Goal: Use online tool/utility: Utilize a website feature to perform a specific function

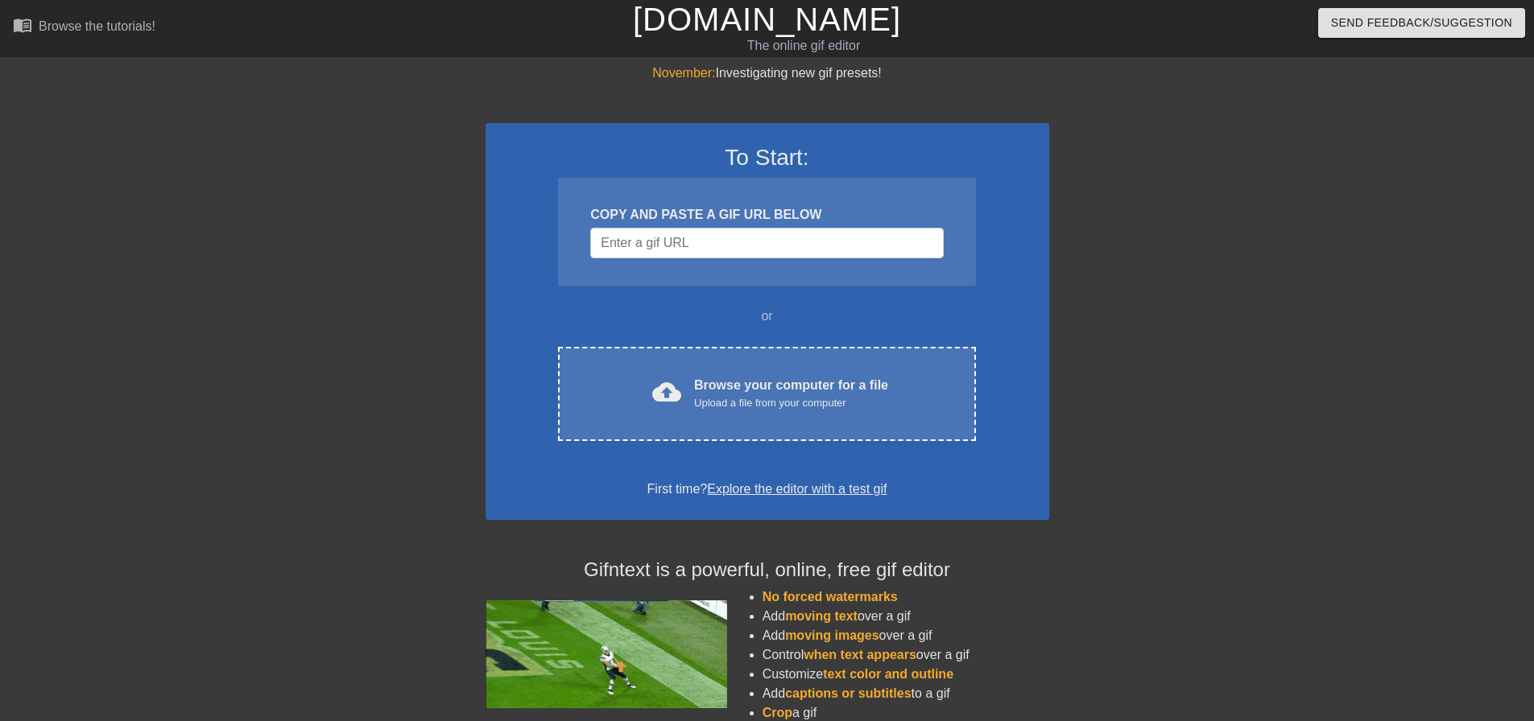
click at [680, 269] on div "COPY AND PASTE A GIF URL BELOW" at bounding box center [766, 232] width 417 height 108
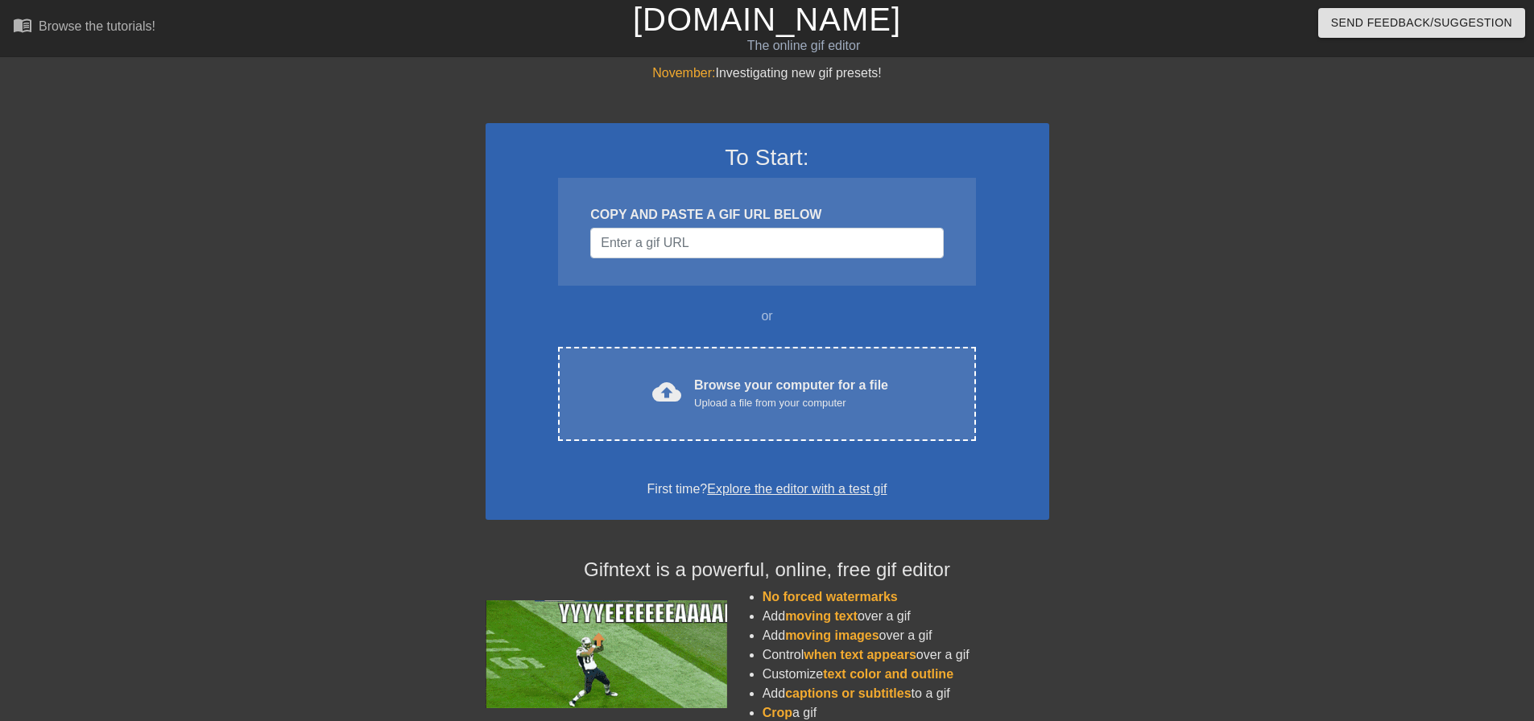
drag, startPoint x: 659, startPoint y: 215, endPoint x: 675, endPoint y: 242, distance: 31.4
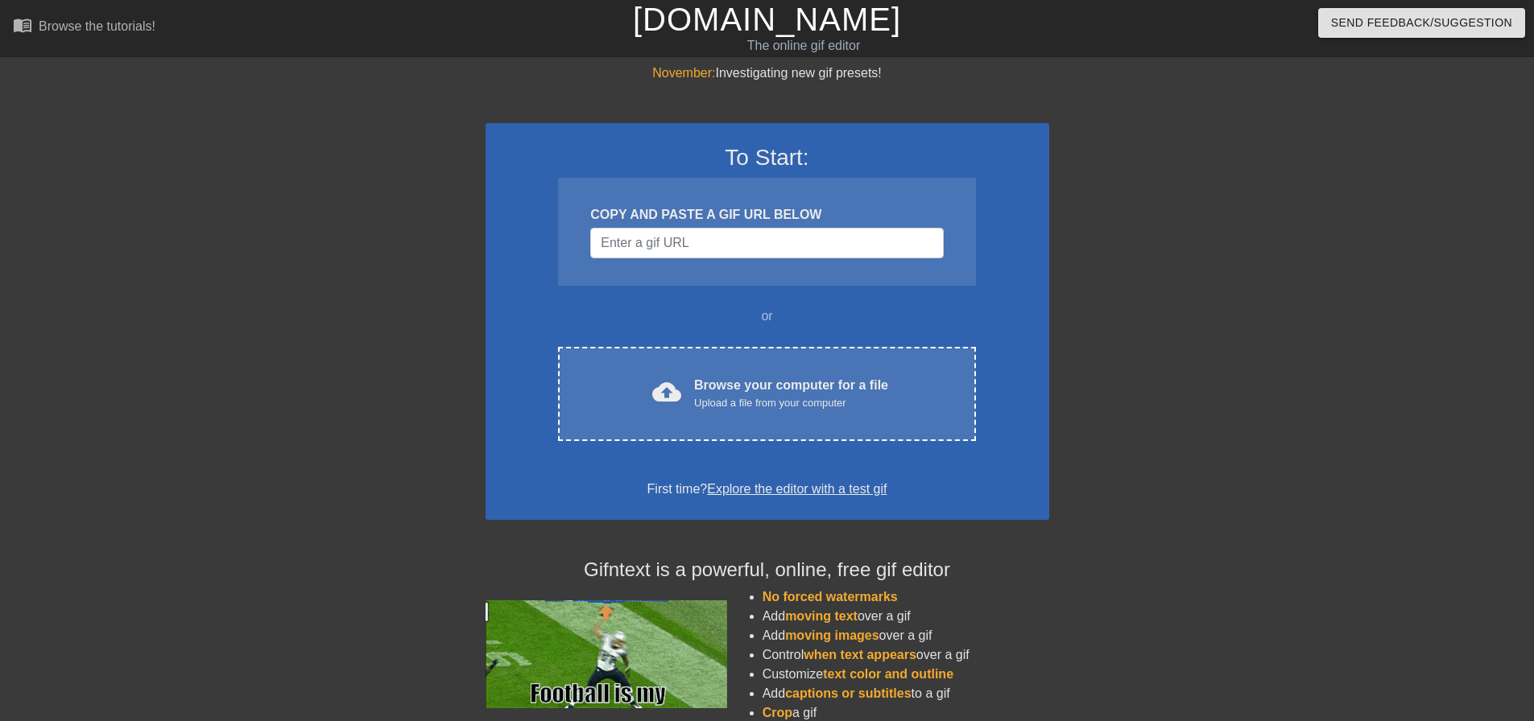
click at [664, 221] on div "COPY AND PASTE A GIF URL BELOW" at bounding box center [766, 214] width 353 height 19
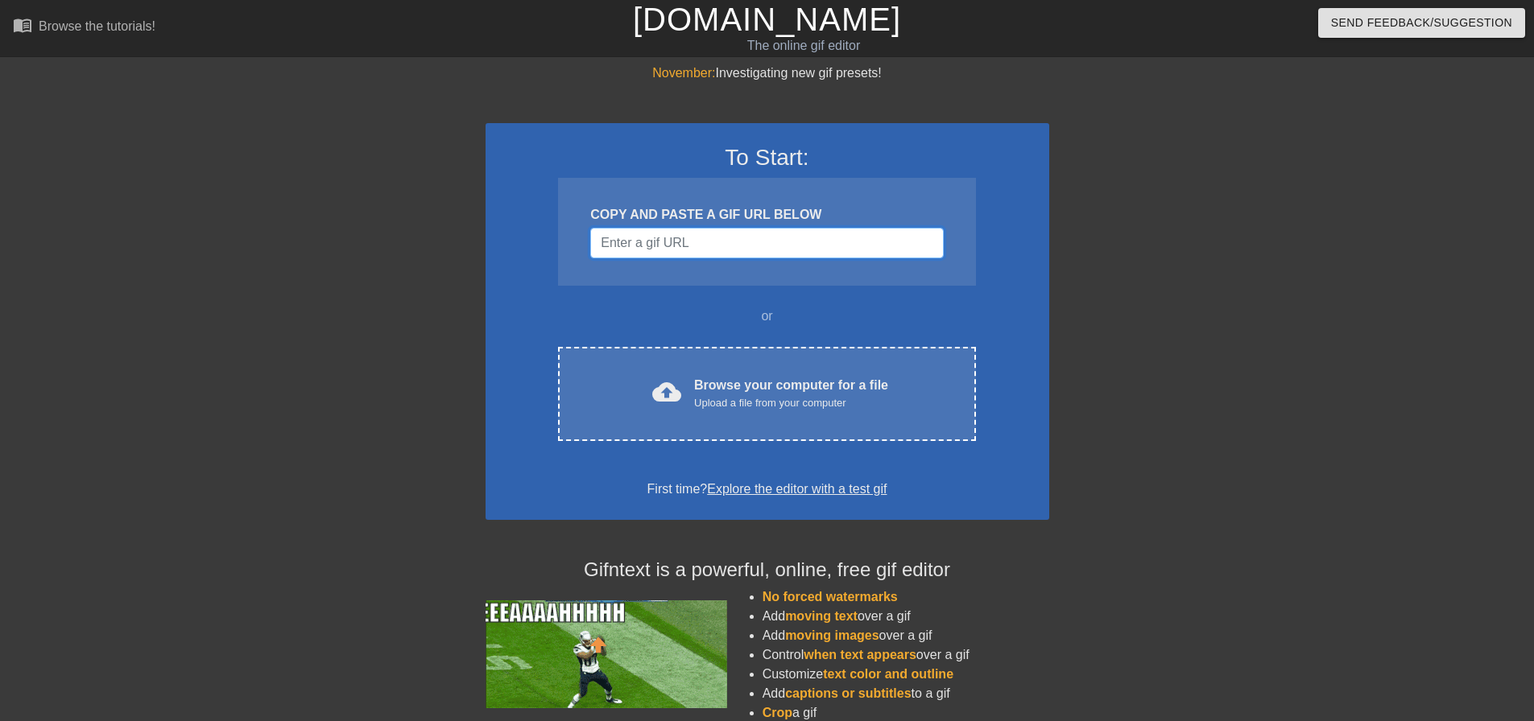
click at [675, 242] on input "Username" at bounding box center [766, 243] width 353 height 31
click at [750, 225] on div "COPY AND PASTE A GIF URL BELOW" at bounding box center [766, 232] width 417 height 108
click at [767, 245] on input "Username" at bounding box center [766, 243] width 353 height 31
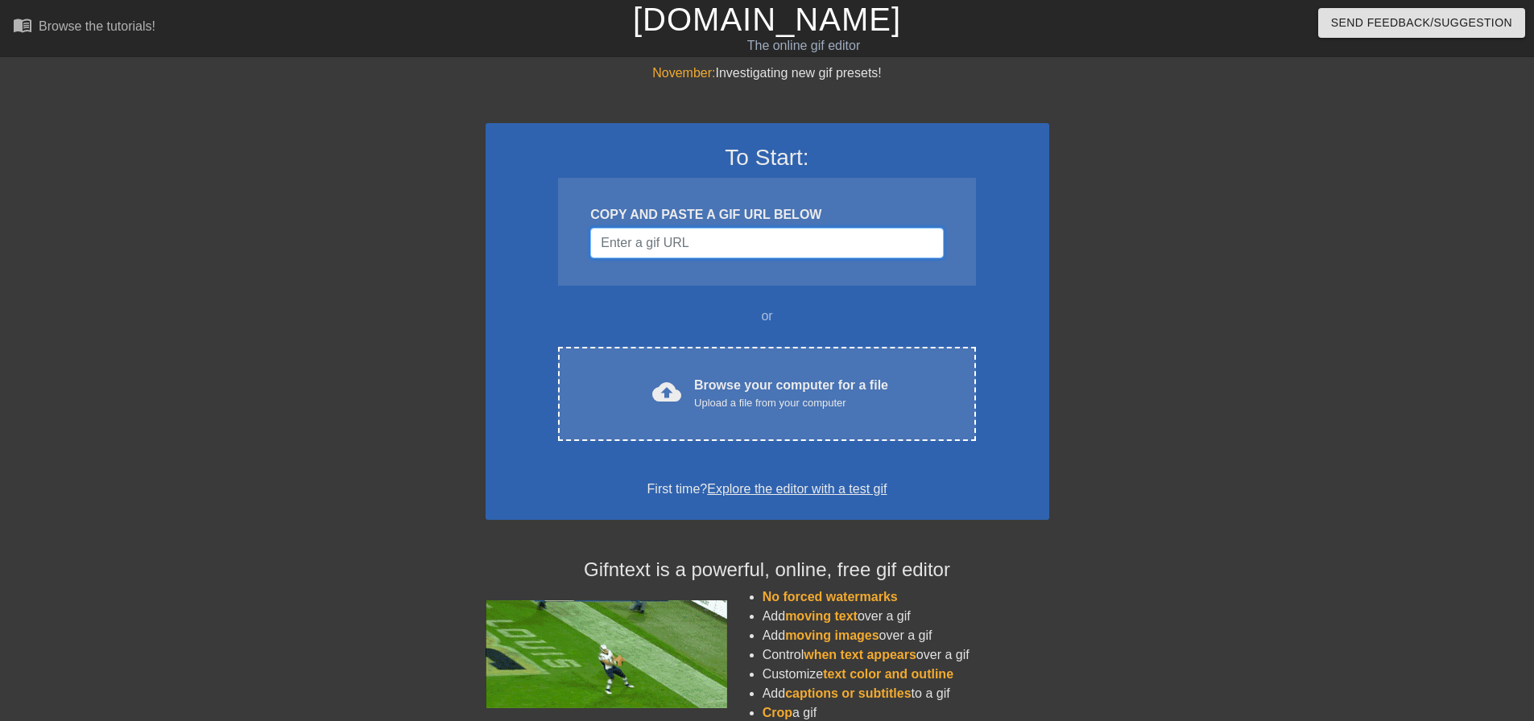
click at [771, 251] on input "Username" at bounding box center [766, 243] width 353 height 31
paste input "[URL][DOMAIN_NAME][DOMAIN_NAME]"
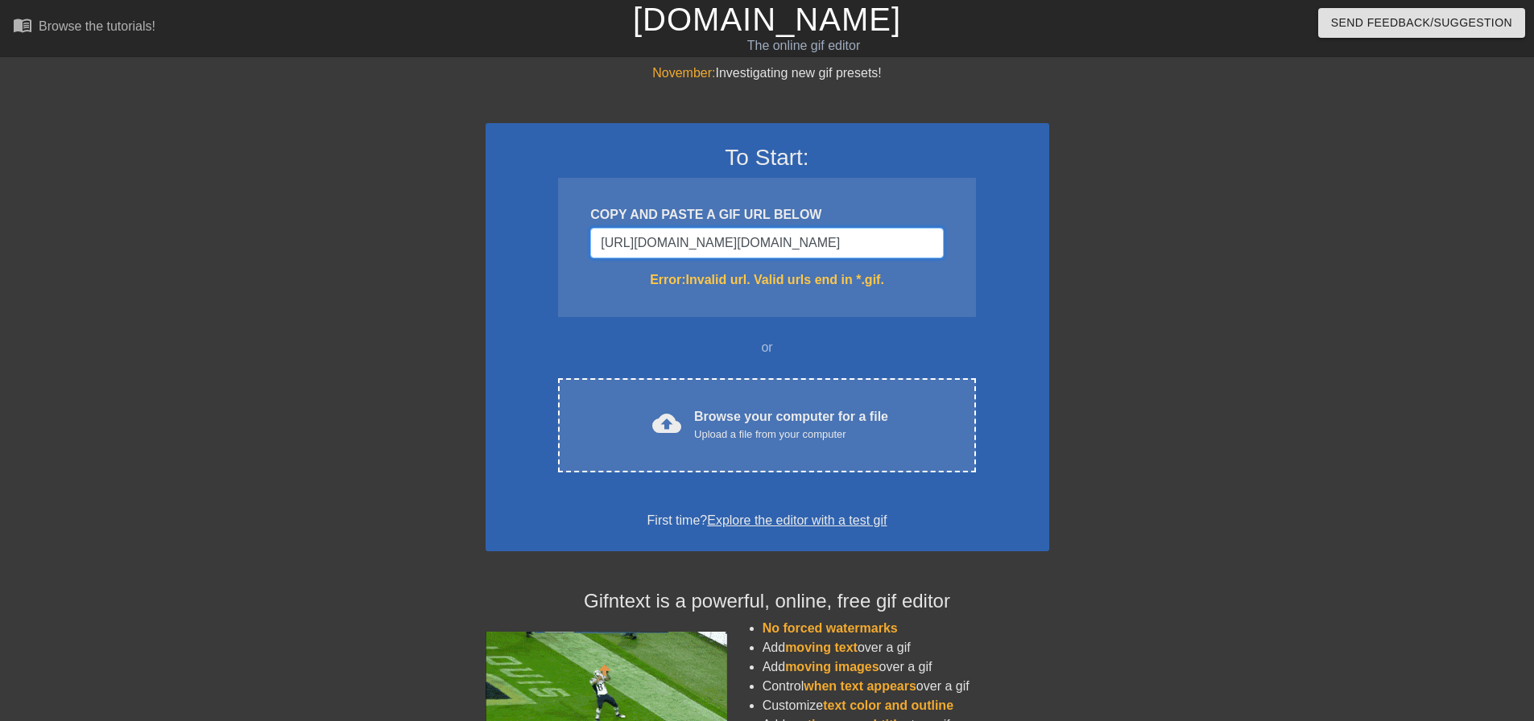
drag, startPoint x: 862, startPoint y: 249, endPoint x: 425, endPoint y: 229, distance: 436.9
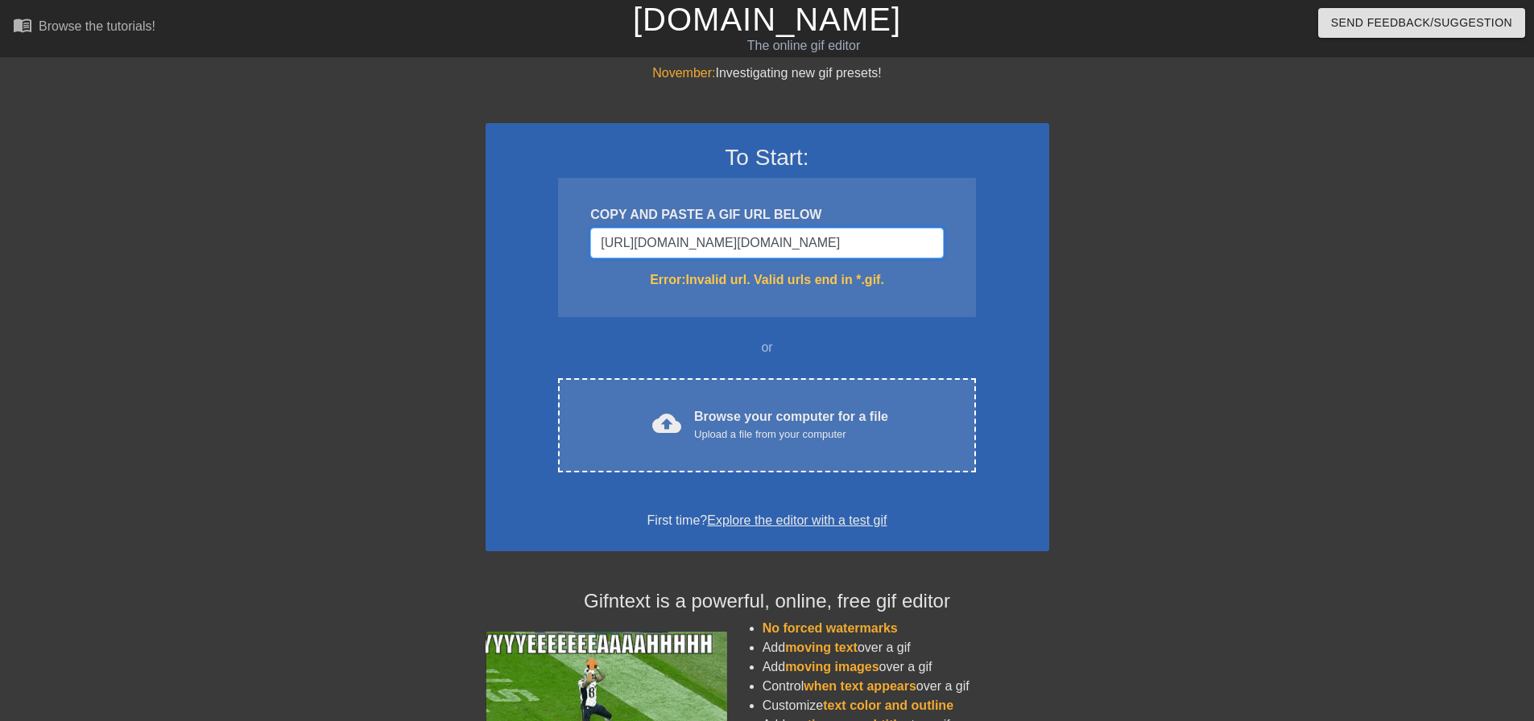
click at [425, 229] on div "November: Investigating new gif presets! To Start: COPY AND PASTE A GIF URL BEL…" at bounding box center [767, 474] width 1534 height 820
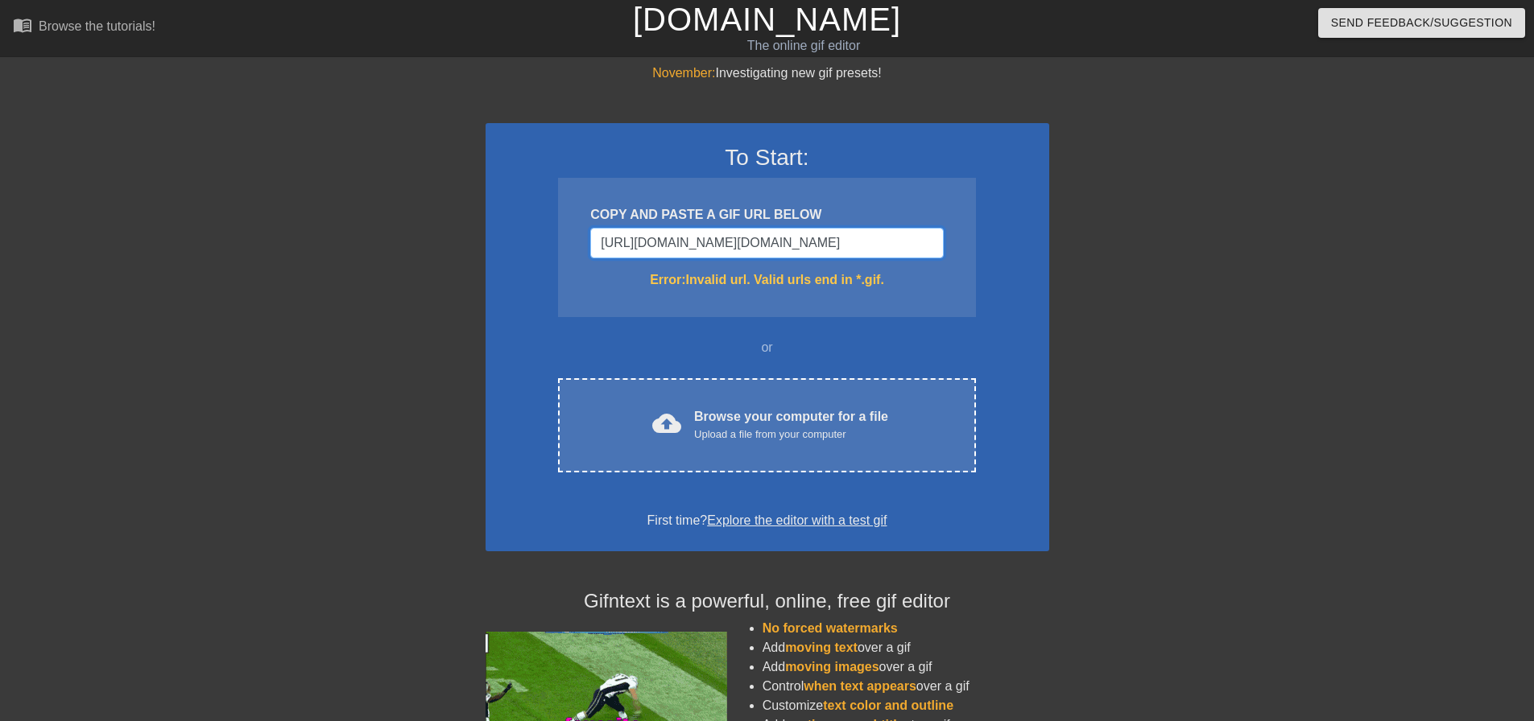
drag, startPoint x: 640, startPoint y: 239, endPoint x: 686, endPoint y: 242, distance: 46.0
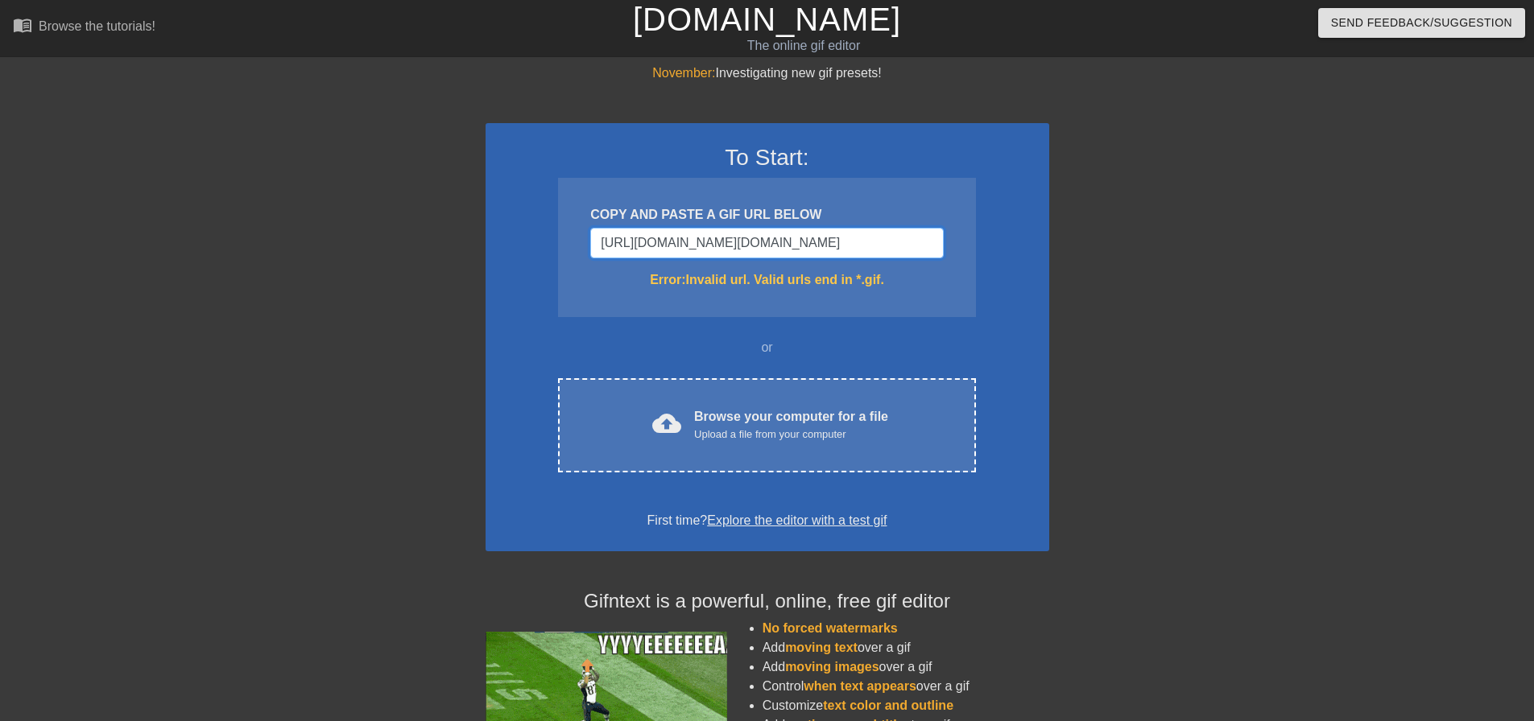
click at [643, 239] on input "[URL][DOMAIN_NAME][DOMAIN_NAME]" at bounding box center [766, 243] width 353 height 31
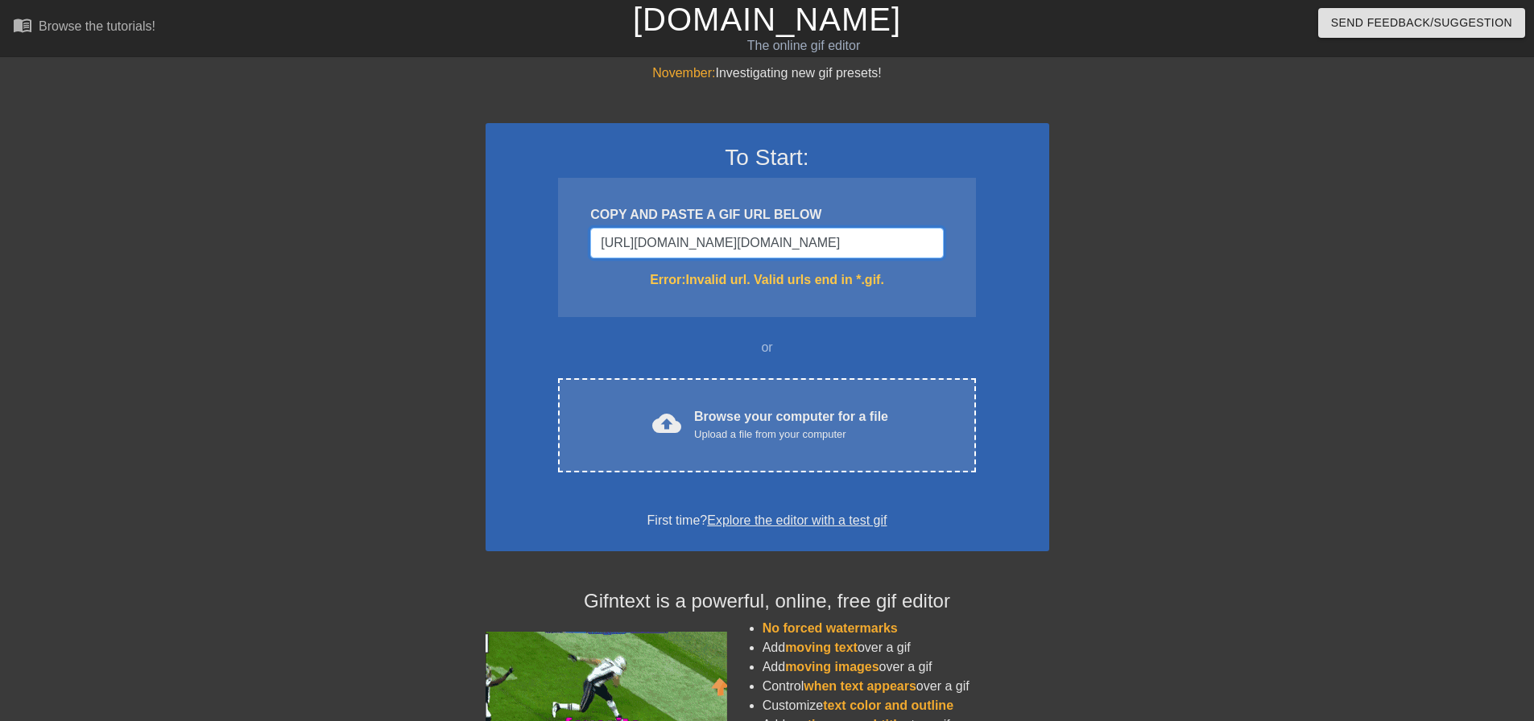
click at [691, 244] on input "[URL][DOMAIN_NAME][DOMAIN_NAME]" at bounding box center [766, 243] width 353 height 31
click at [805, 250] on input "[URL][DOMAIN_NAME][DOMAIN_NAME]" at bounding box center [766, 243] width 353 height 31
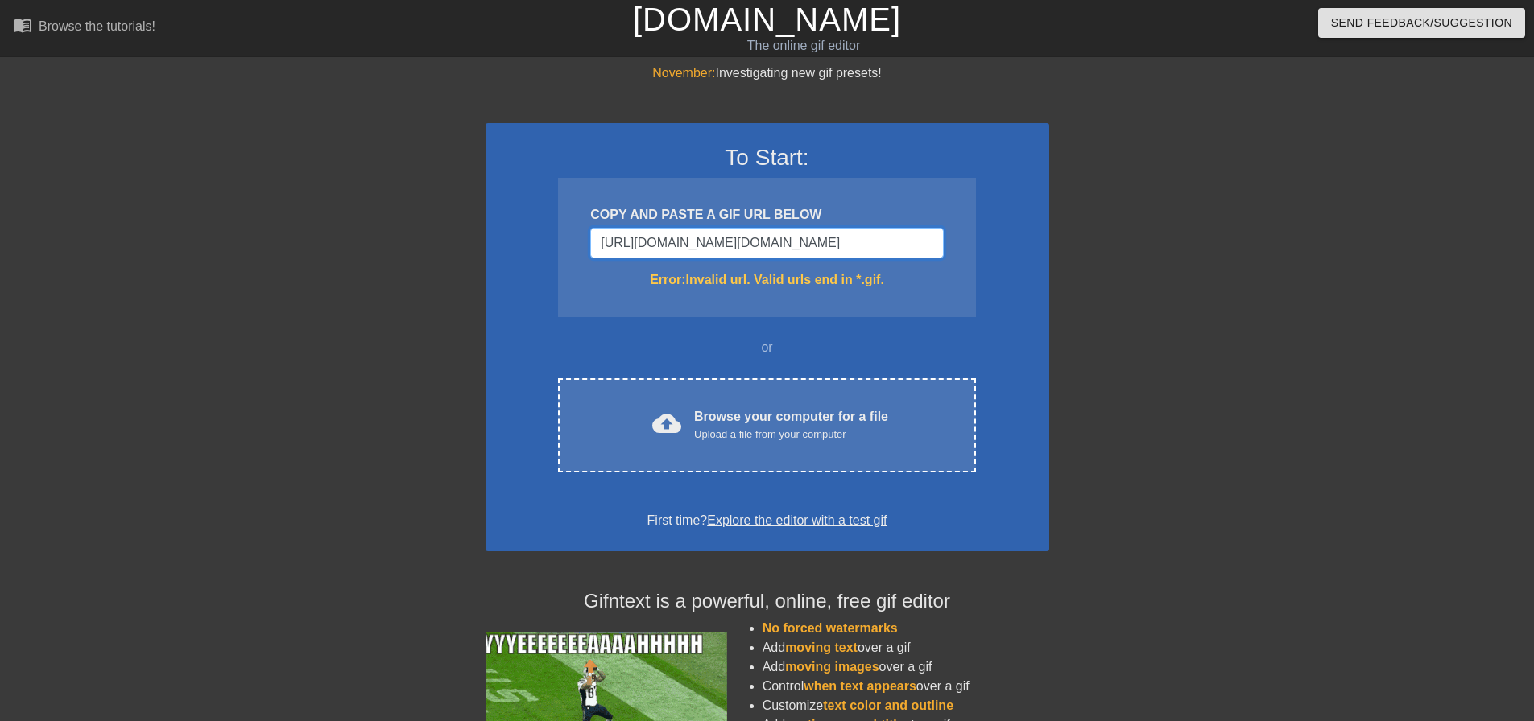
click at [827, 243] on input "[URL][DOMAIN_NAME][DOMAIN_NAME]" at bounding box center [766, 243] width 353 height 31
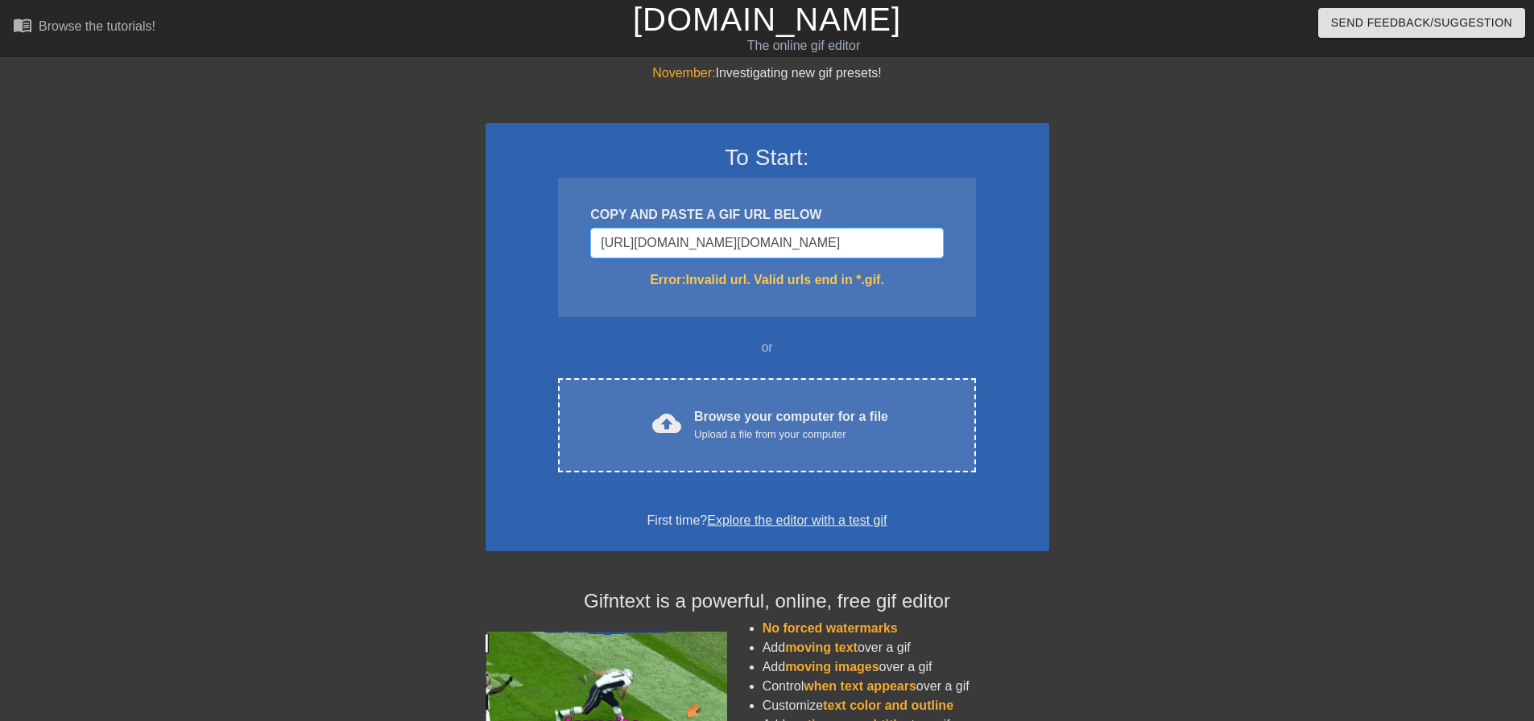
scroll to position [0, 622]
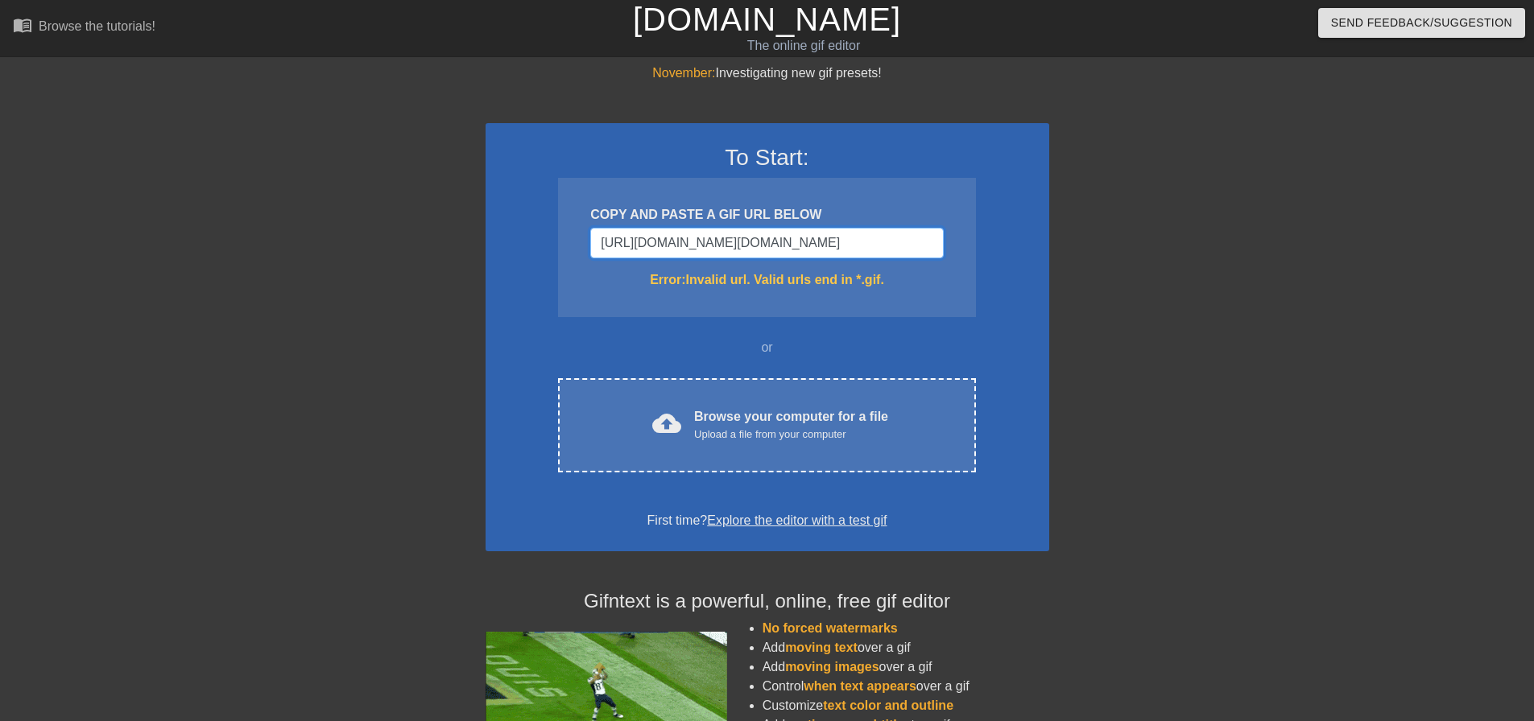
drag, startPoint x: 916, startPoint y: 241, endPoint x: 1355, endPoint y: 238, distance: 438.8
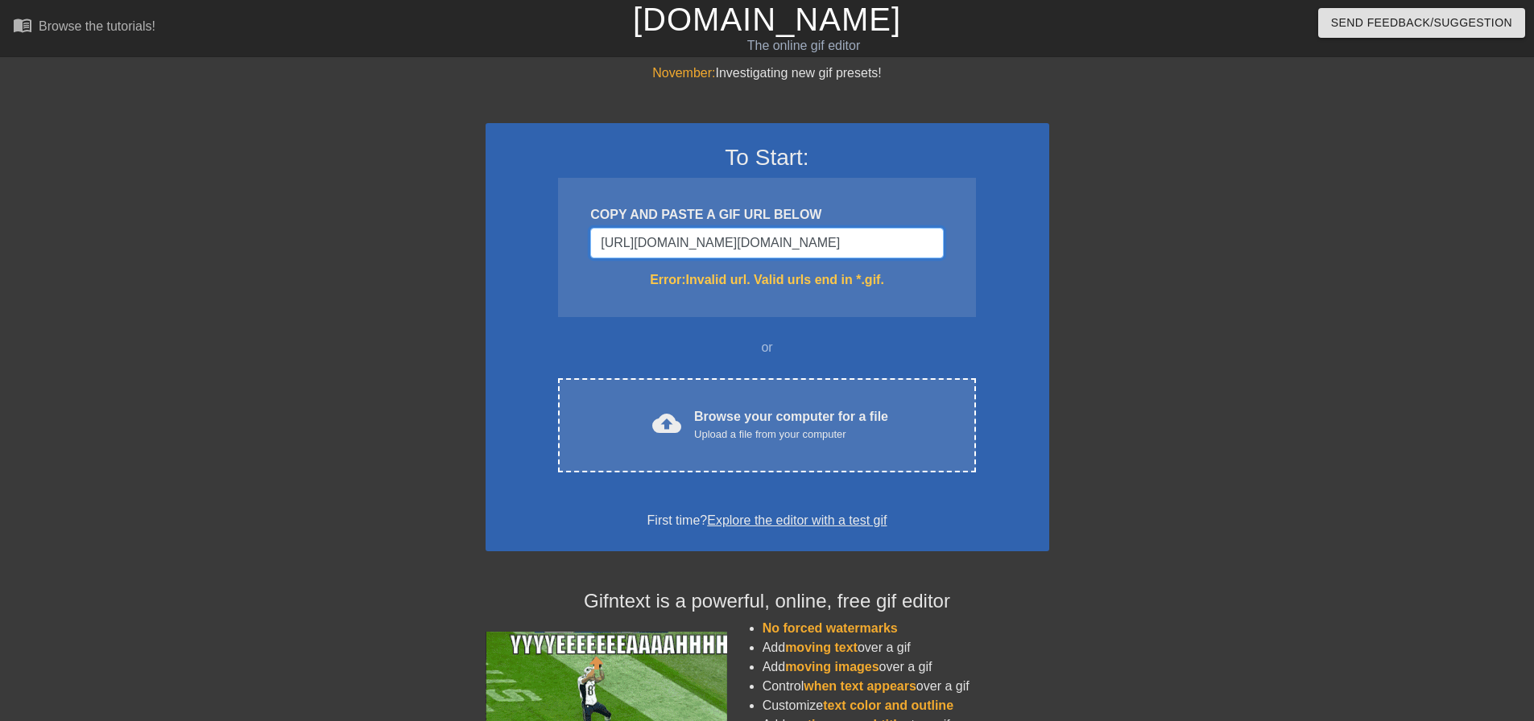
click at [1355, 238] on div "November: Investigating new gif presets! To Start: COPY AND PASTE A GIF URL BEL…" at bounding box center [767, 474] width 1534 height 820
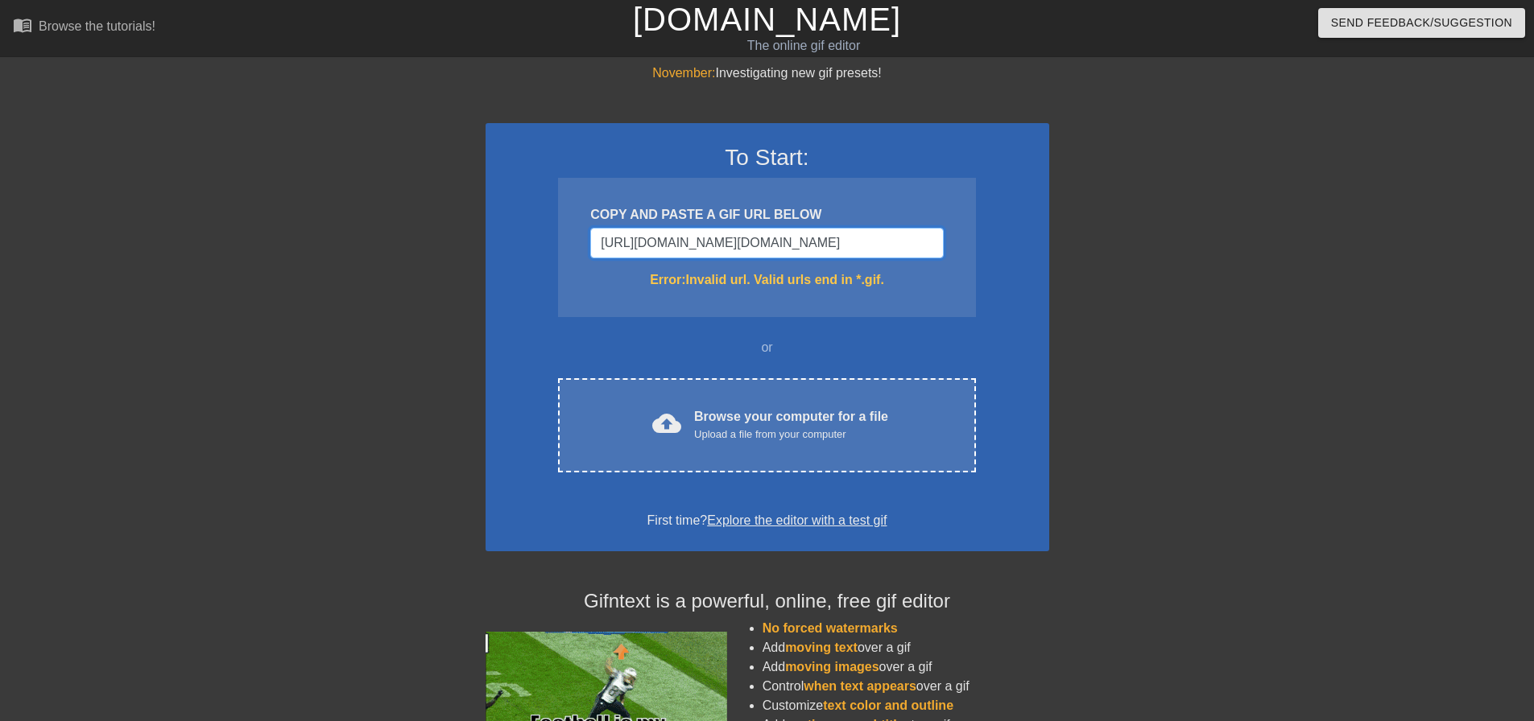
type input "[URL][DOMAIN_NAME][DOMAIN_NAME]"
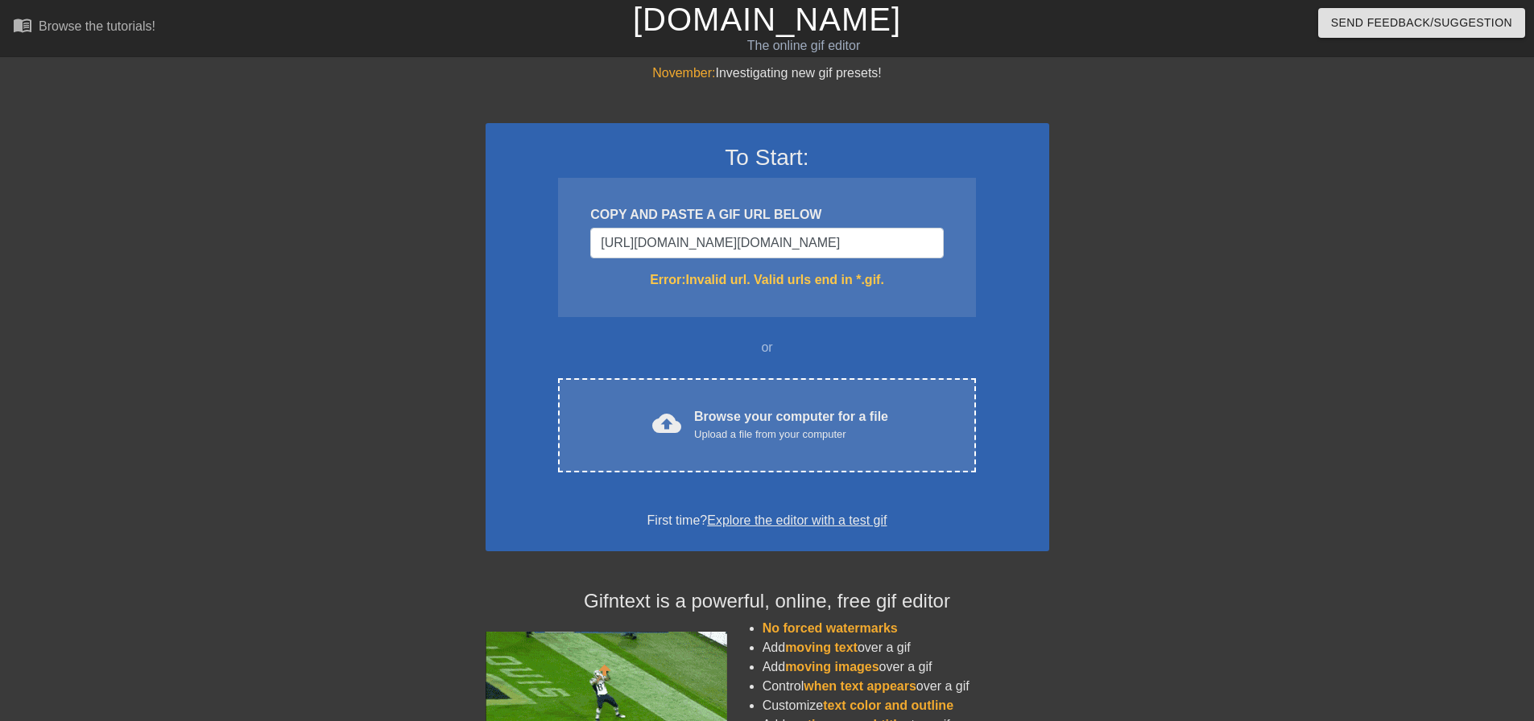
scroll to position [0, 0]
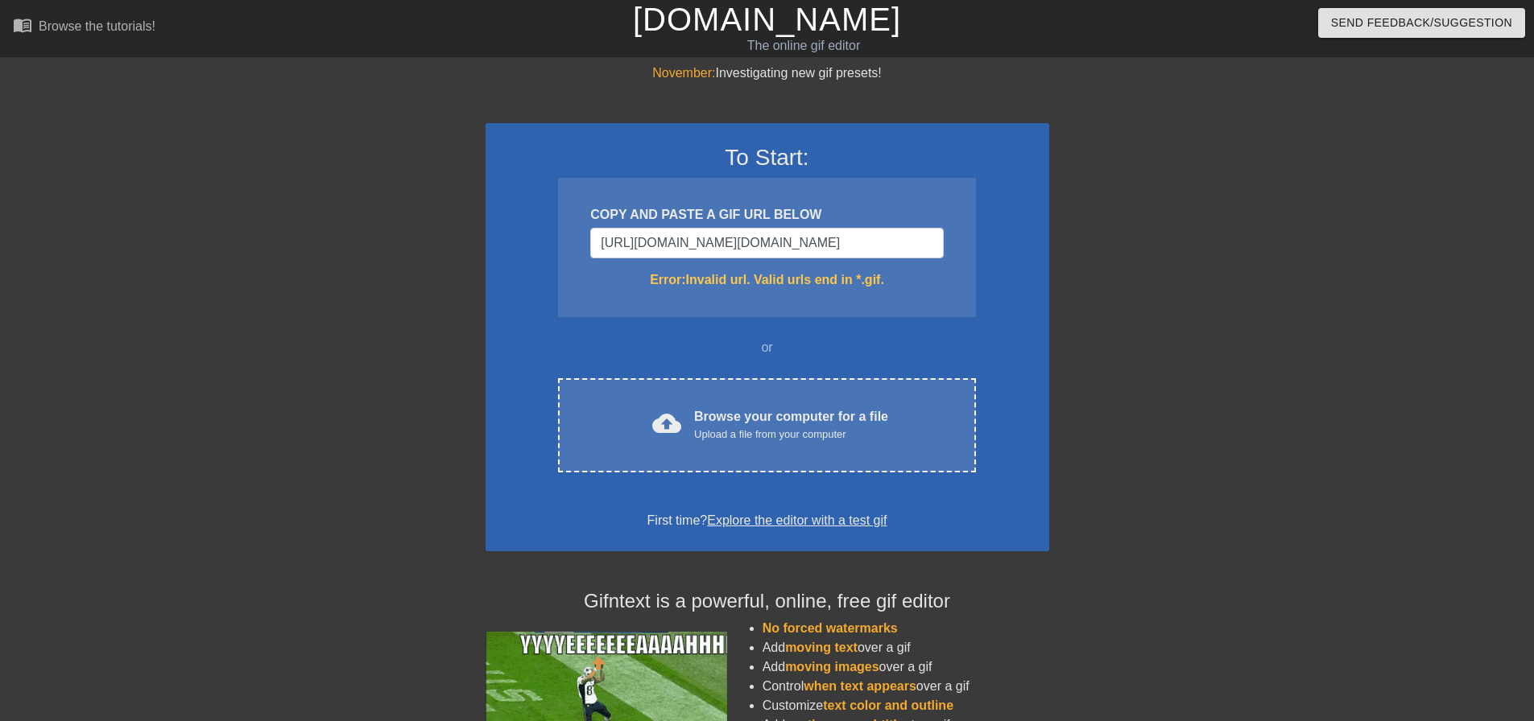
click at [961, 244] on div "COPY AND PASTE A GIF URL BELOW [URL][DOMAIN_NAME][DOMAIN_NAME] Error: Invalid u…" at bounding box center [766, 247] width 417 height 139
click at [922, 237] on input "[URL][DOMAIN_NAME][DOMAIN_NAME]" at bounding box center [766, 243] width 353 height 31
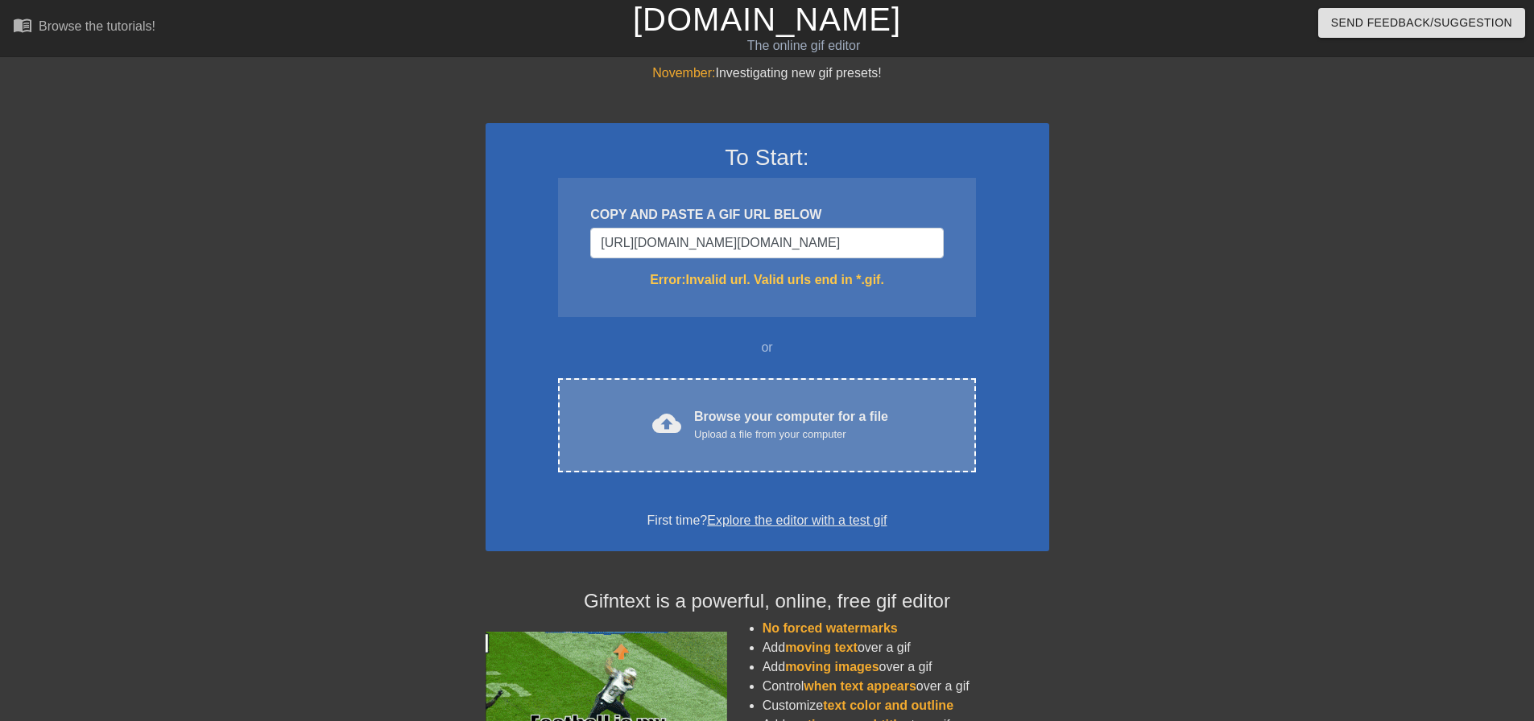
click at [908, 402] on div "cloud_upload Browse your computer for a file Upload a file from your computer C…" at bounding box center [766, 425] width 417 height 94
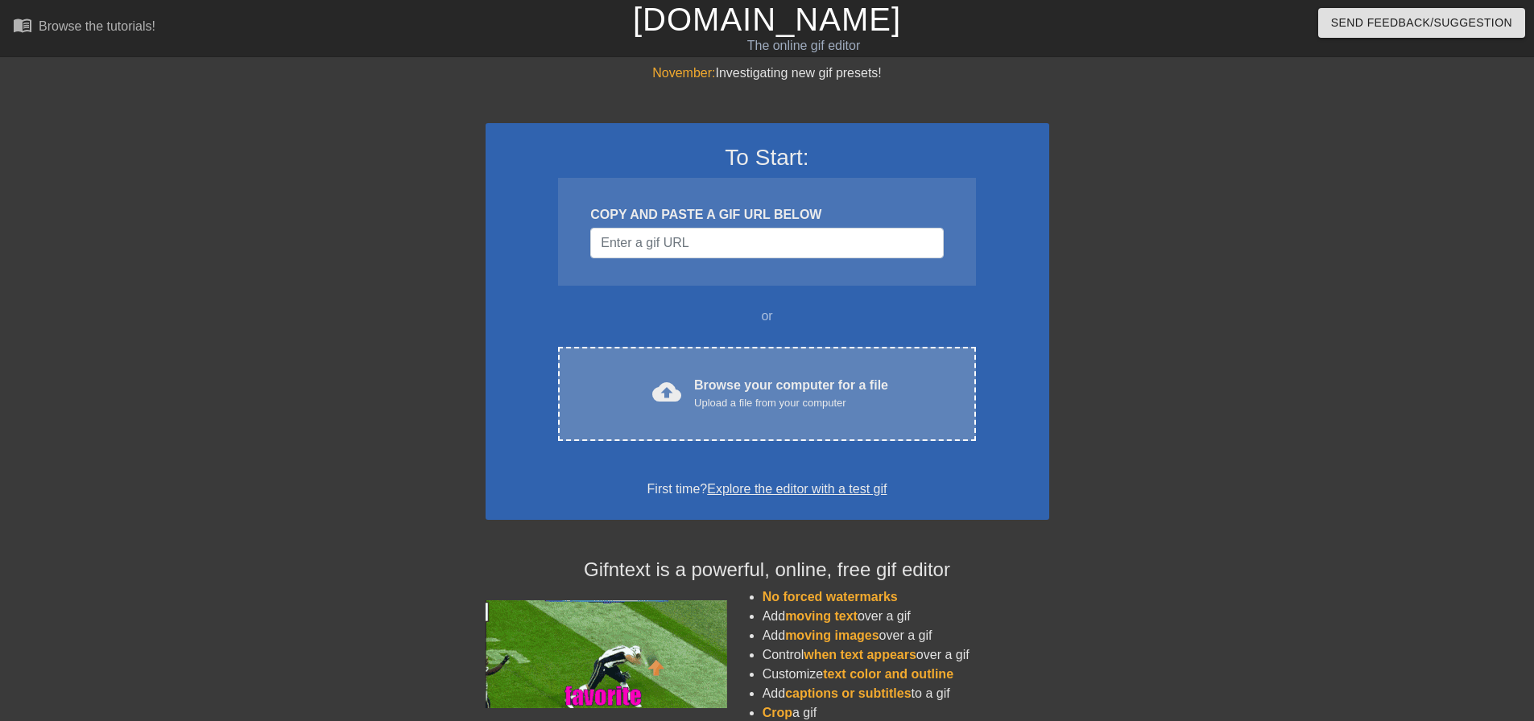
click at [832, 409] on div "Upload a file from your computer" at bounding box center [791, 403] width 194 height 16
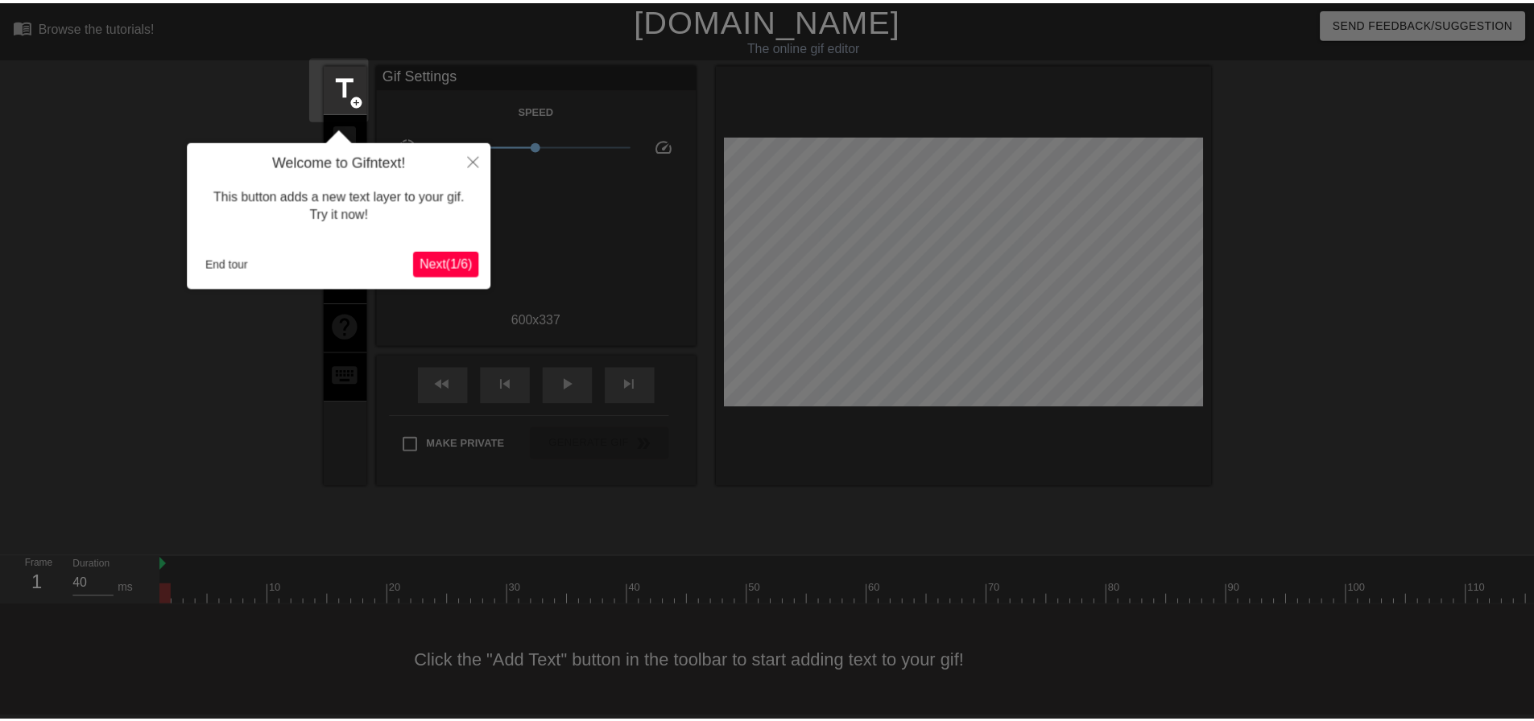
scroll to position [8, 0]
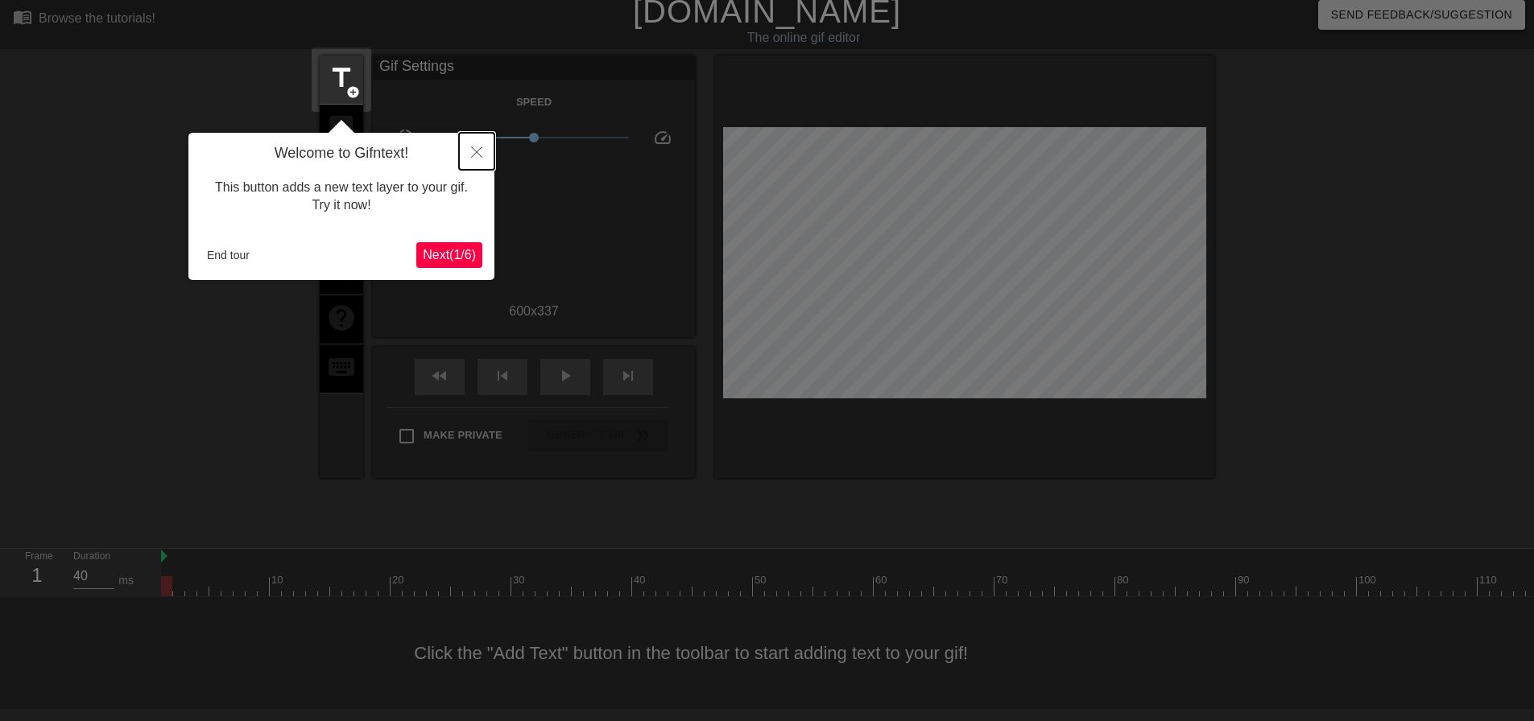
click at [465, 147] on button "Close" at bounding box center [476, 151] width 35 height 37
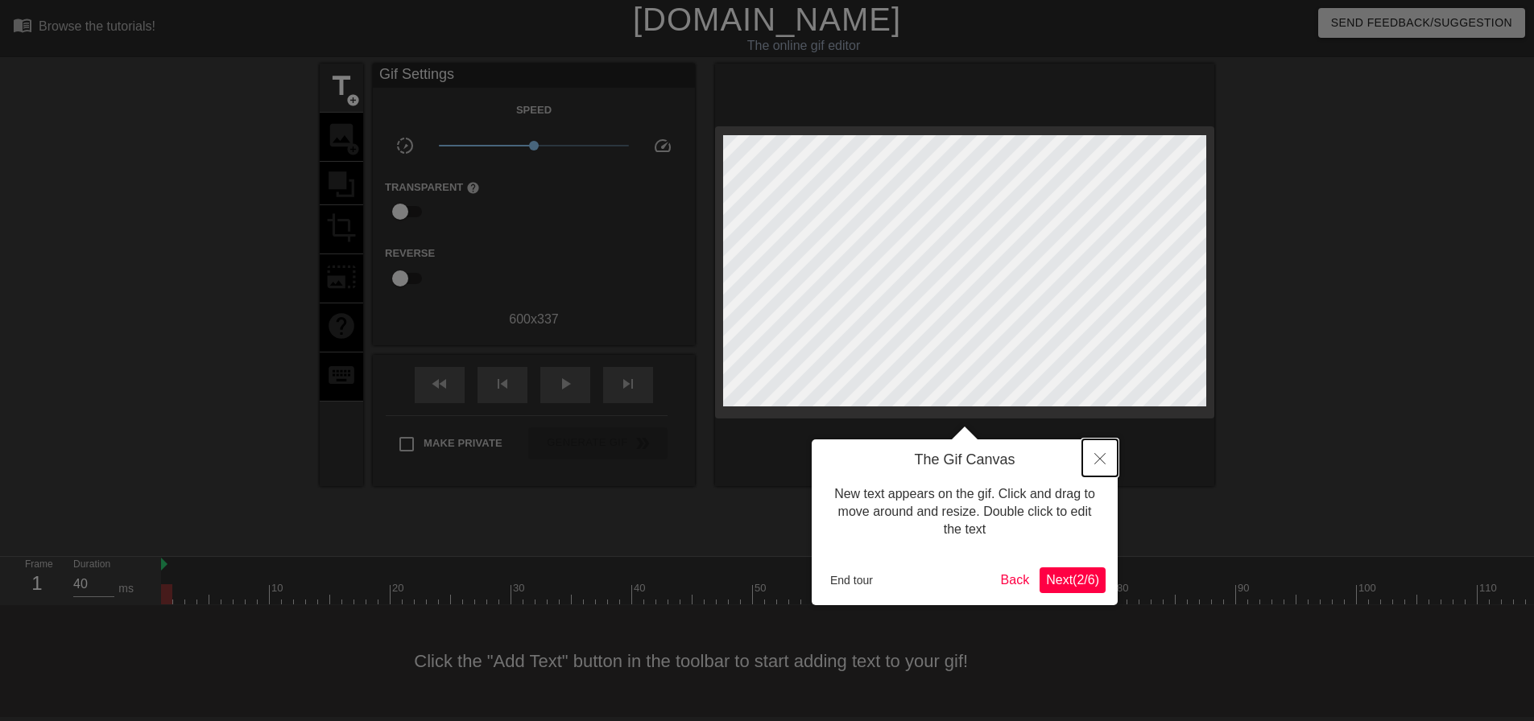
click at [1111, 460] on button "Close" at bounding box center [1099, 458] width 35 height 37
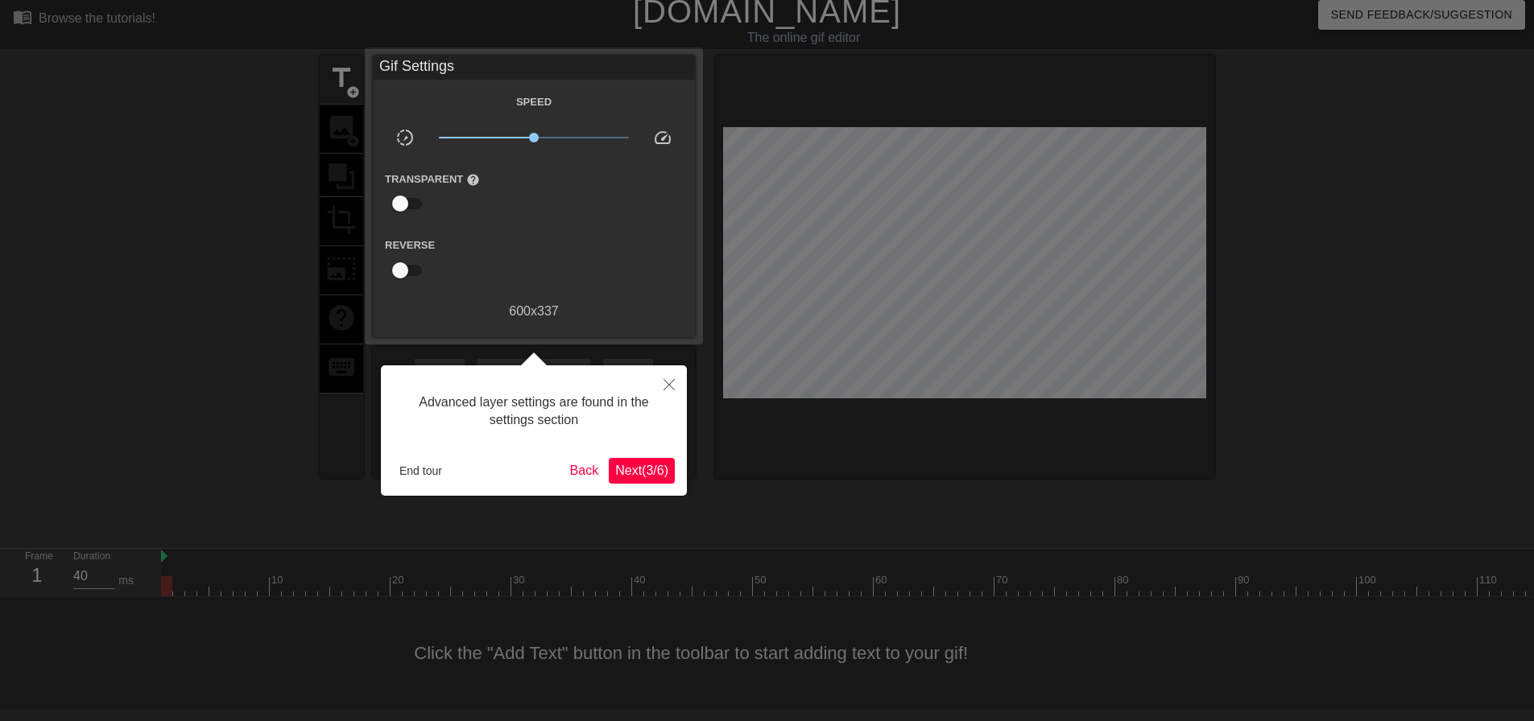
click at [639, 480] on button "Next ( 3 / 6 )" at bounding box center [642, 471] width 66 height 26
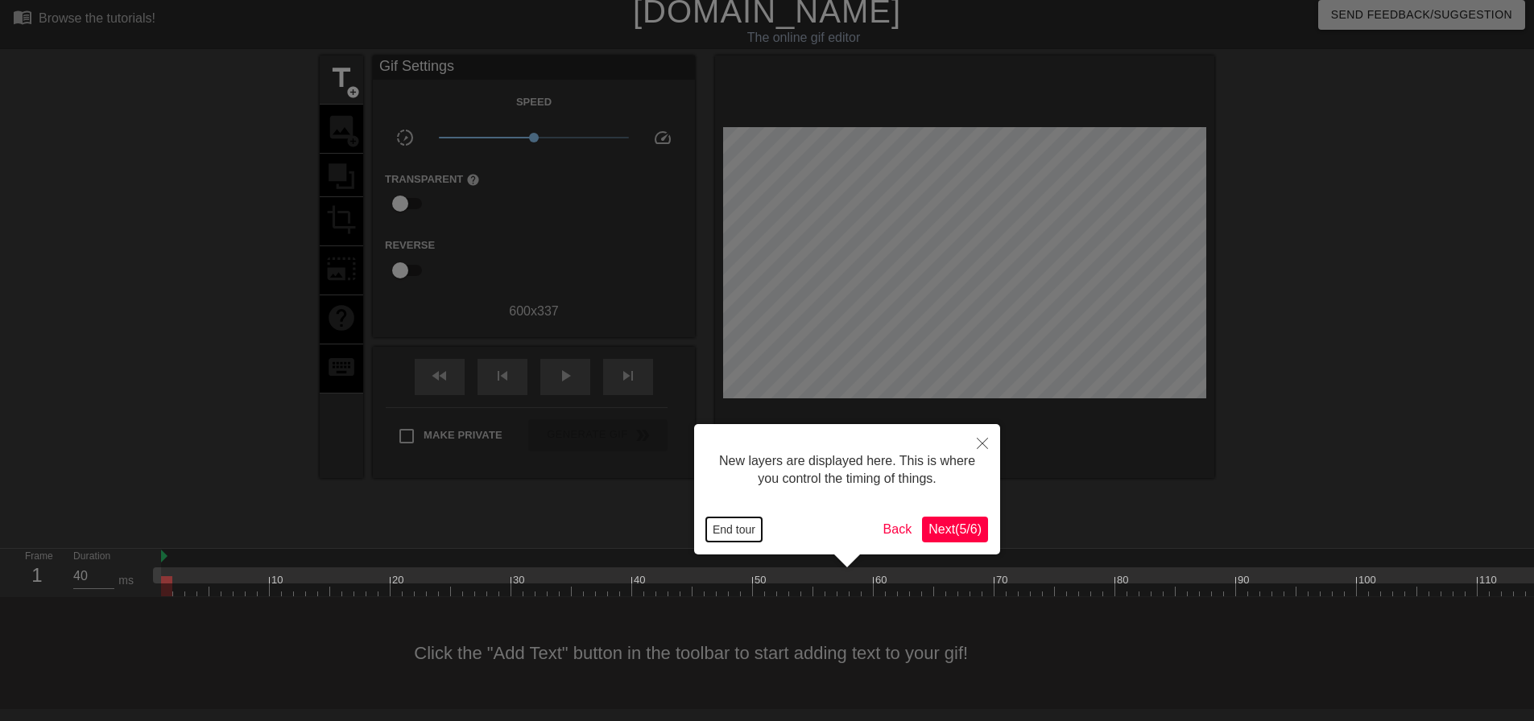
click at [738, 535] on button "End tour" at bounding box center [734, 530] width 56 height 24
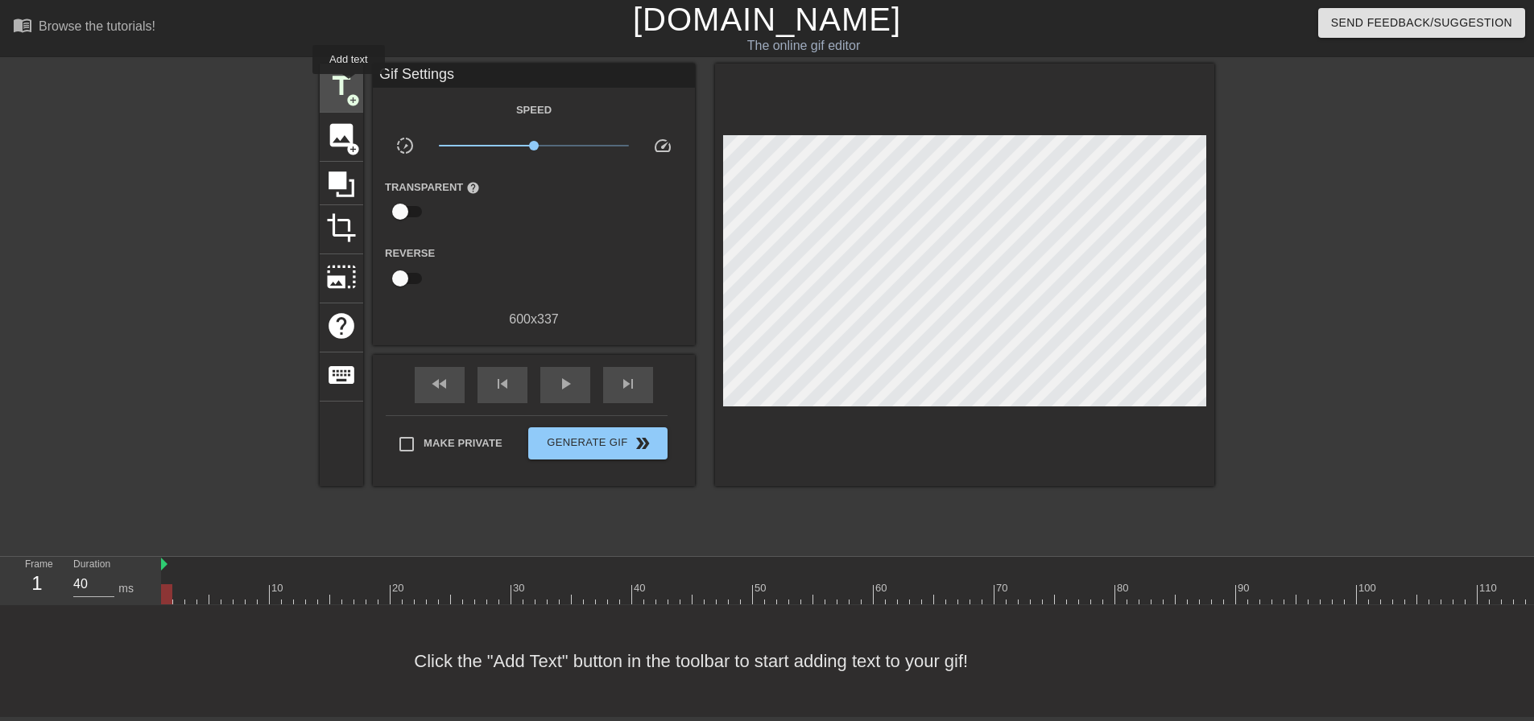
click at [349, 93] on span "add_circle" at bounding box center [353, 100] width 14 height 14
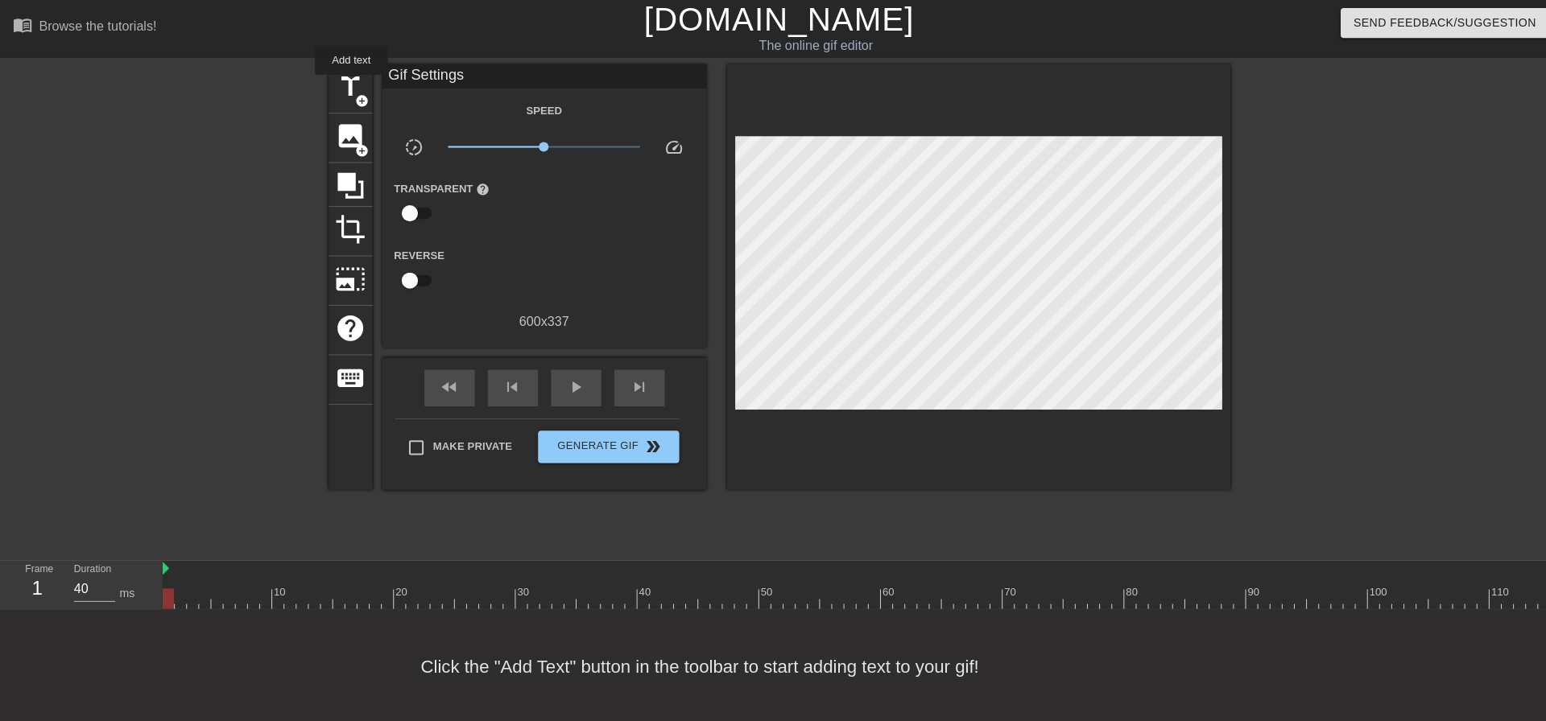
scroll to position [0, 0]
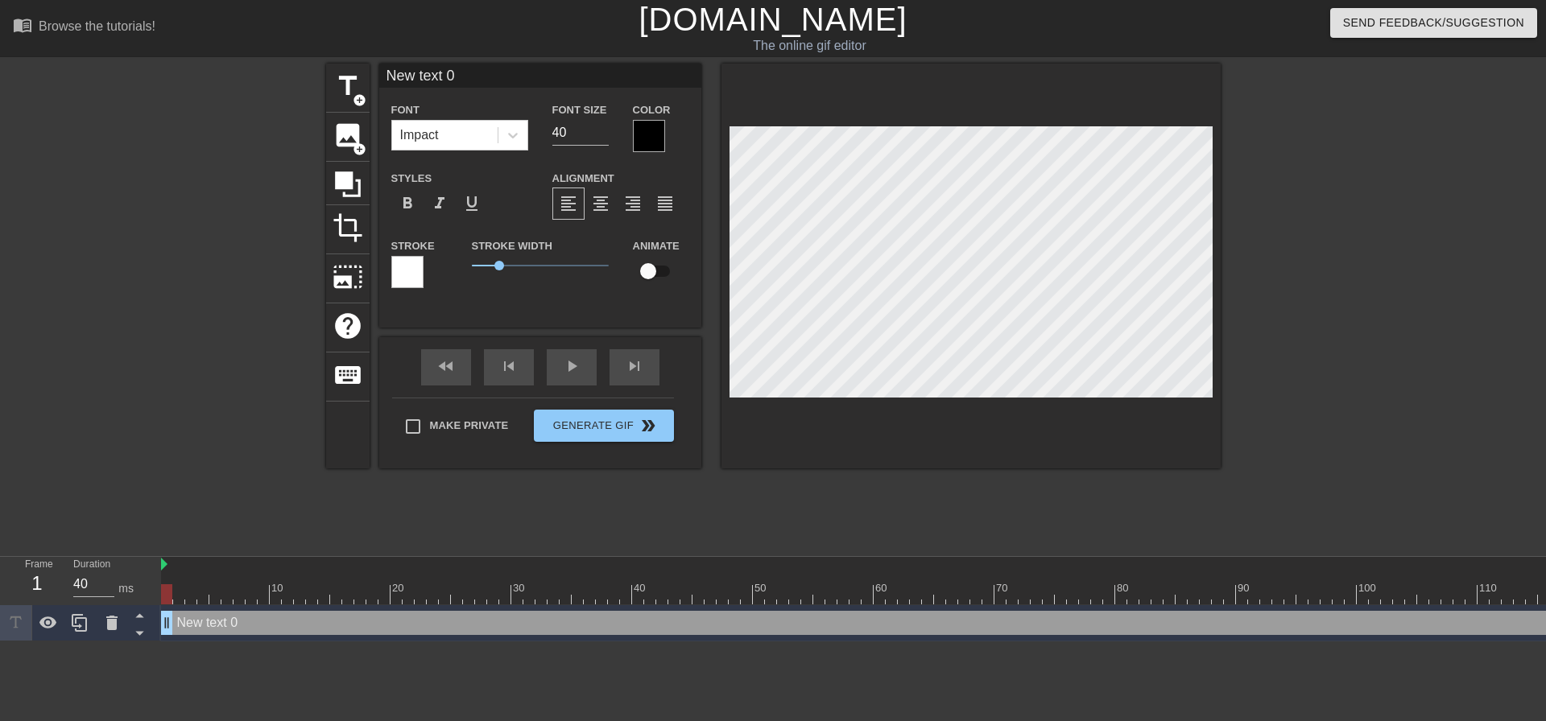
drag, startPoint x: 463, startPoint y: 74, endPoint x: 374, endPoint y: 95, distance: 91.8
click at [344, 113] on div "title add_circle image add_circle crop photo_size_select_large help keyboard Ne…" at bounding box center [773, 266] width 895 height 405
type input "The moon"
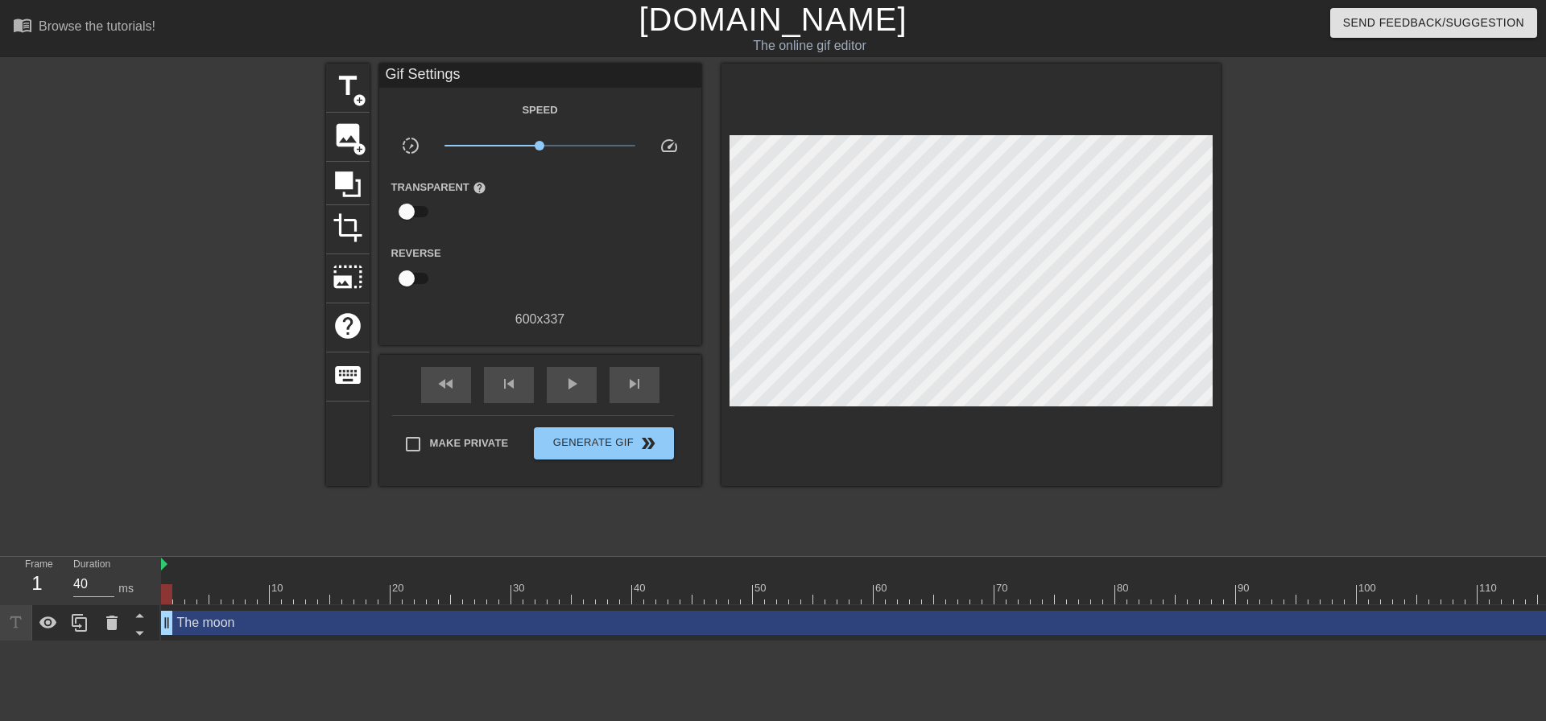
click at [1300, 365] on div at bounding box center [1361, 305] width 242 height 483
click at [571, 378] on span "play_arrow" at bounding box center [571, 383] width 19 height 19
type input "40"
click at [562, 375] on span "pause" at bounding box center [571, 383] width 19 height 19
click at [368, 133] on div "image add_circle" at bounding box center [347, 137] width 43 height 49
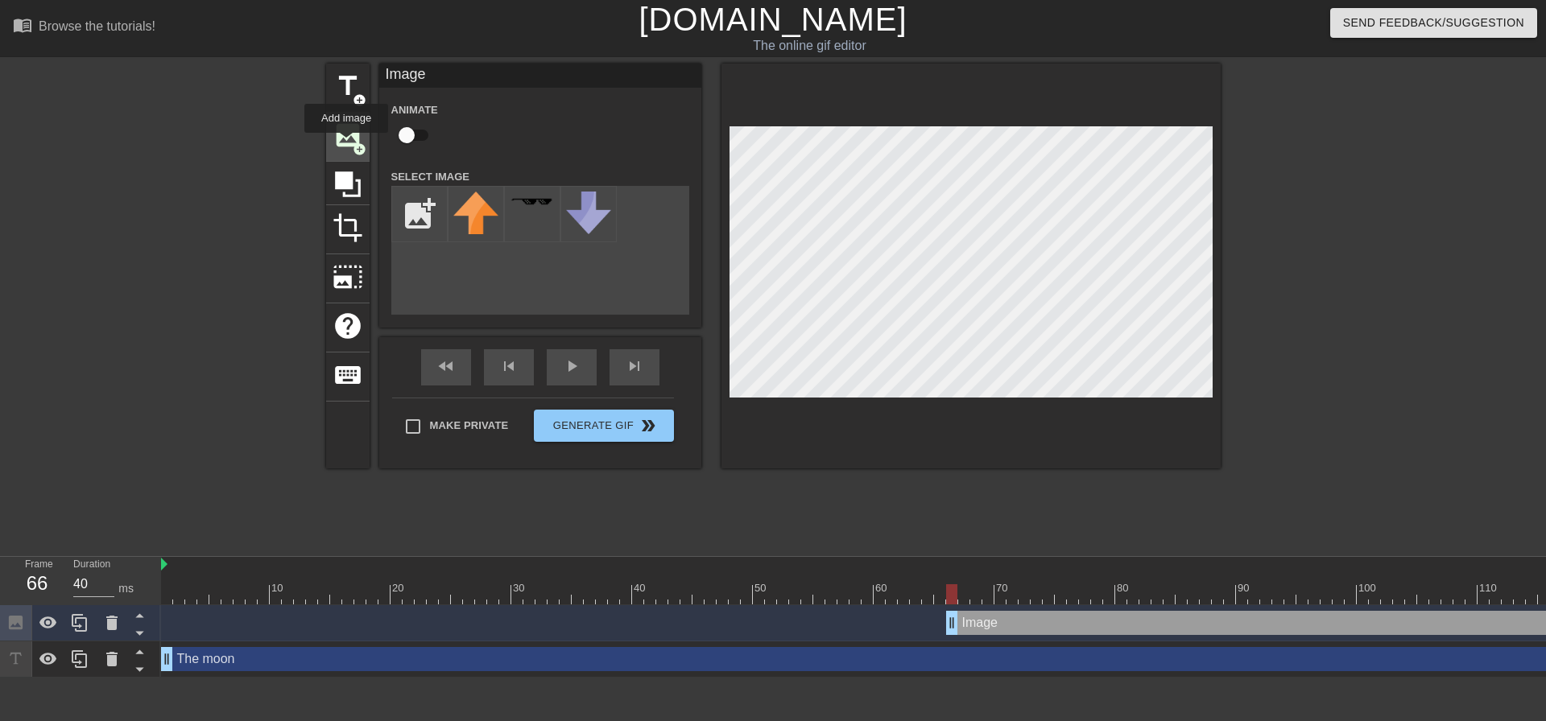
click at [346, 144] on span "image" at bounding box center [348, 135] width 31 height 31
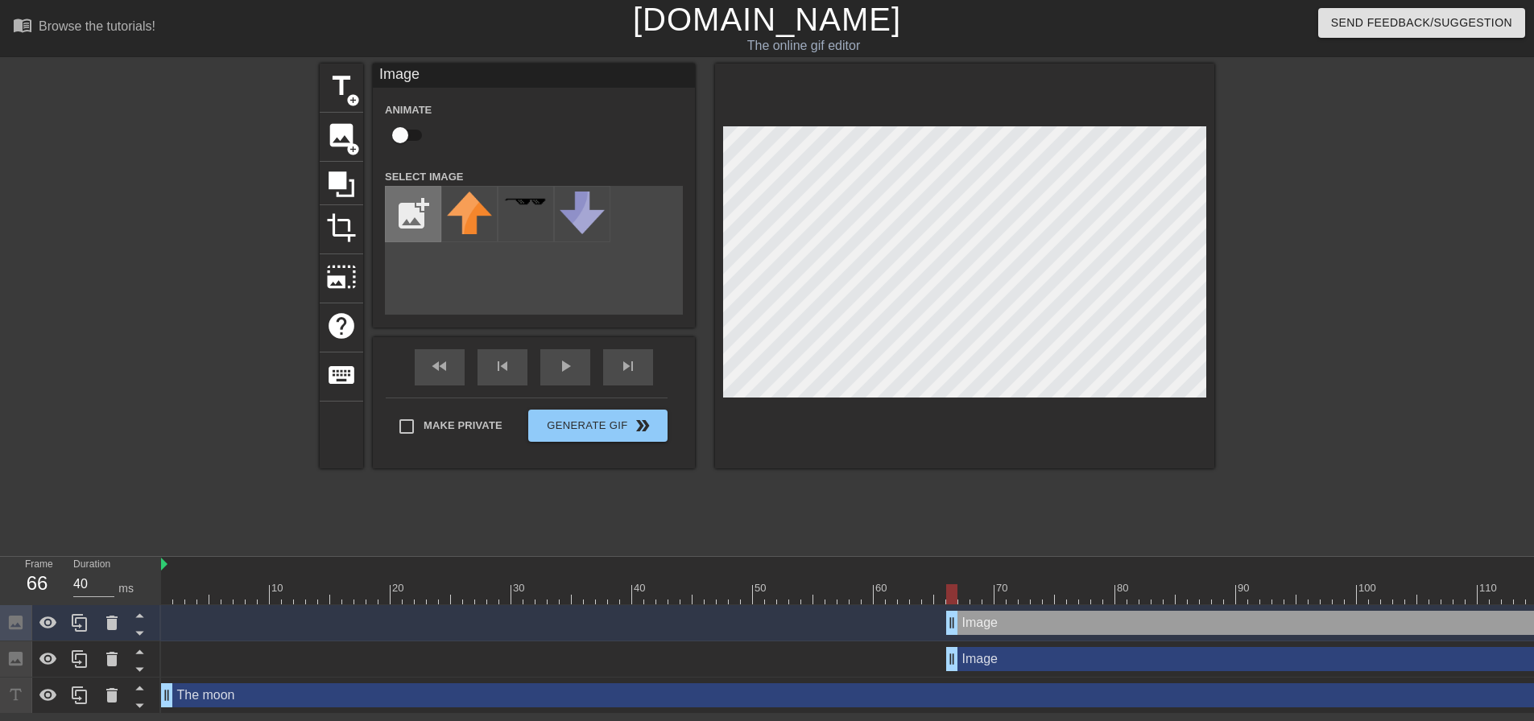
click at [415, 216] on input "file" at bounding box center [413, 214] width 55 height 55
type input "C:\fakepath\image.png"
click at [457, 202] on img at bounding box center [469, 210] width 45 height 37
click at [1185, 95] on div at bounding box center [964, 266] width 499 height 405
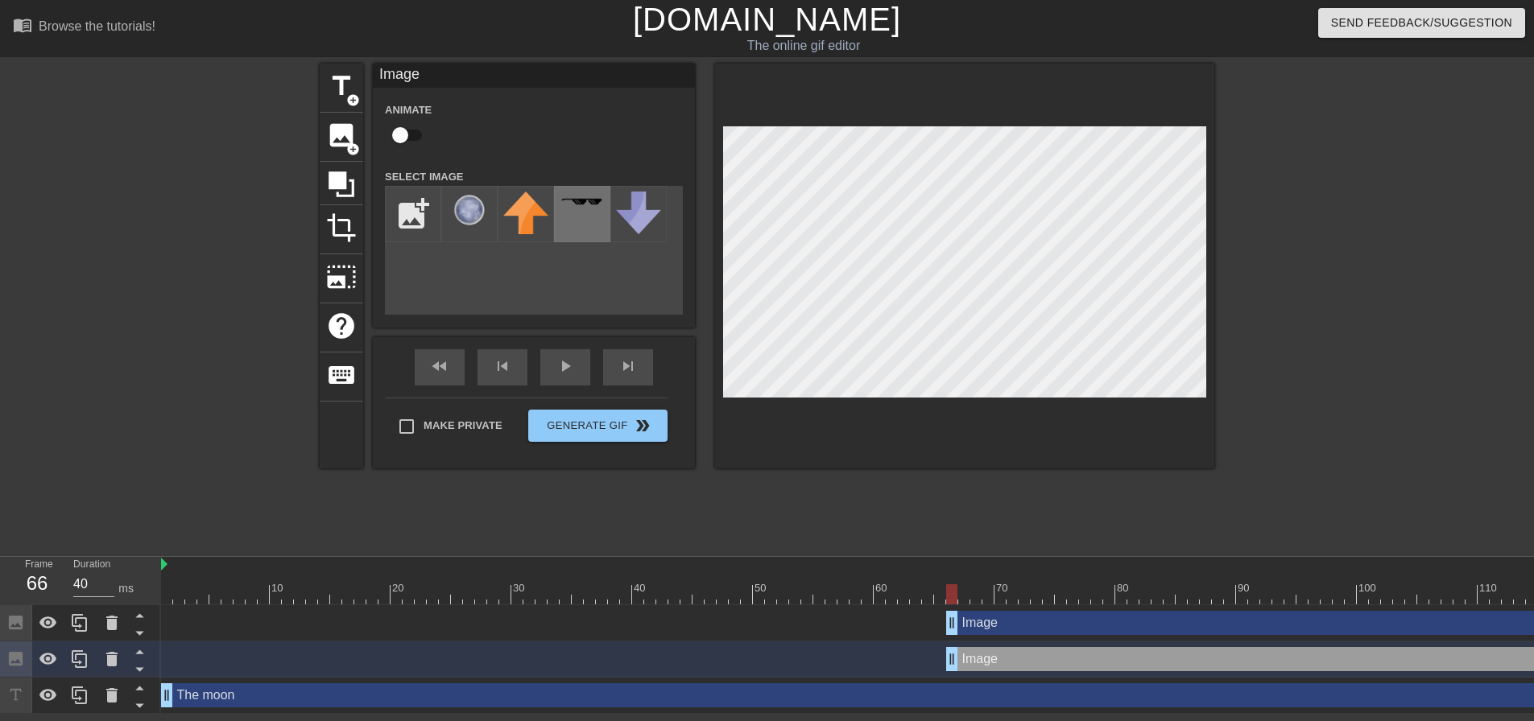
click at [577, 221] on div at bounding box center [582, 214] width 56 height 56
click at [105, 668] on icon at bounding box center [111, 659] width 19 height 19
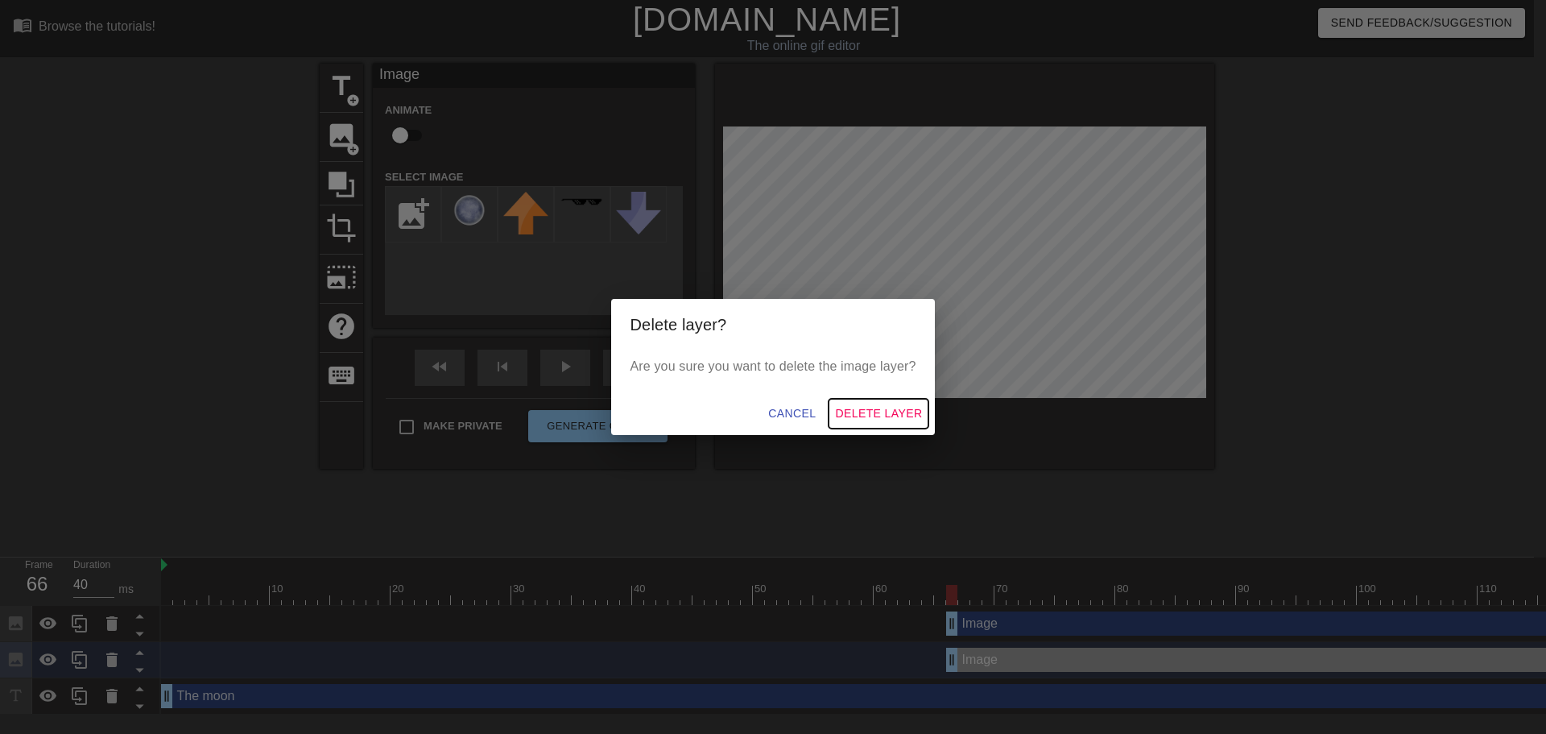
click at [861, 415] on span "Delete Layer" at bounding box center [878, 413] width 87 height 20
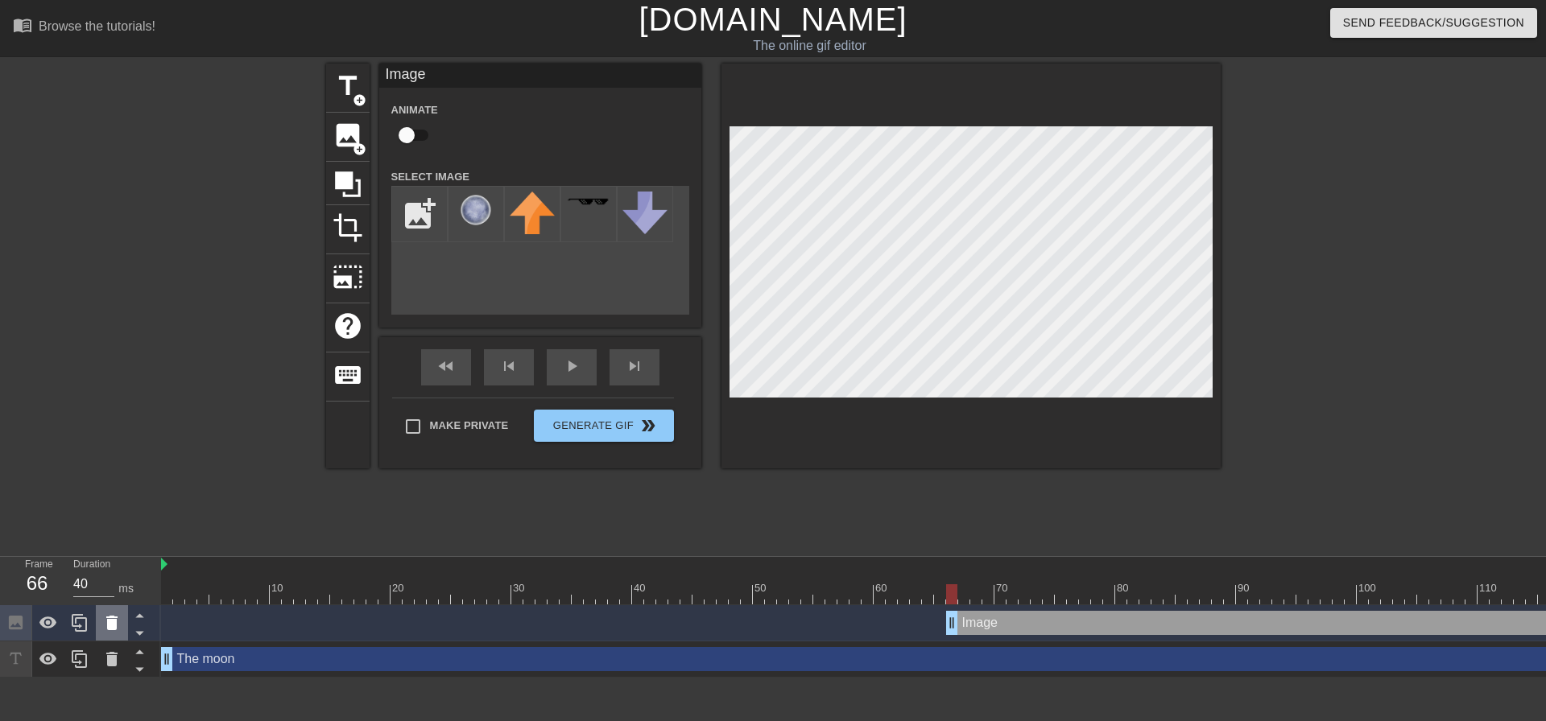
click at [105, 620] on icon at bounding box center [111, 623] width 19 height 19
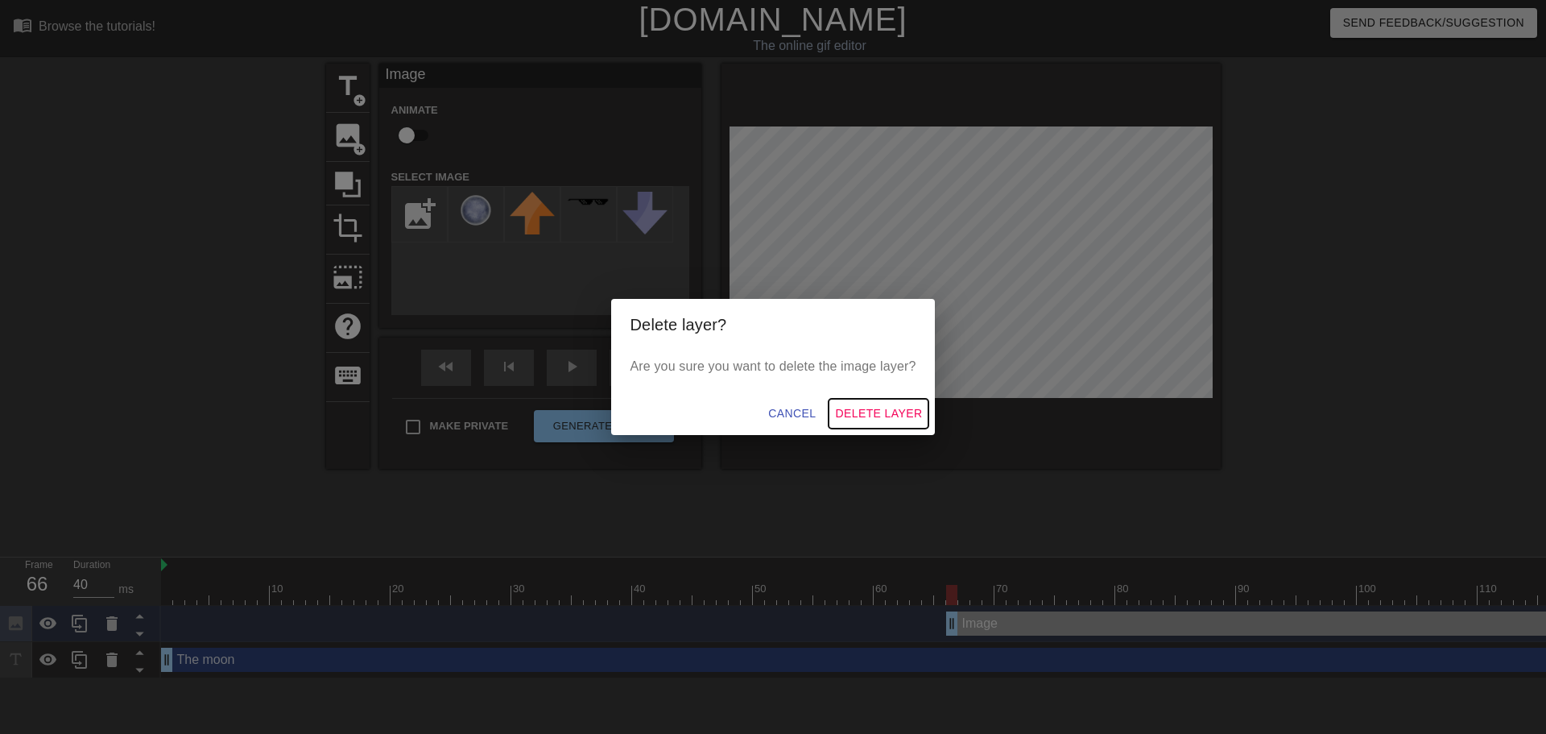
click at [859, 410] on span "Delete Layer" at bounding box center [878, 413] width 87 height 20
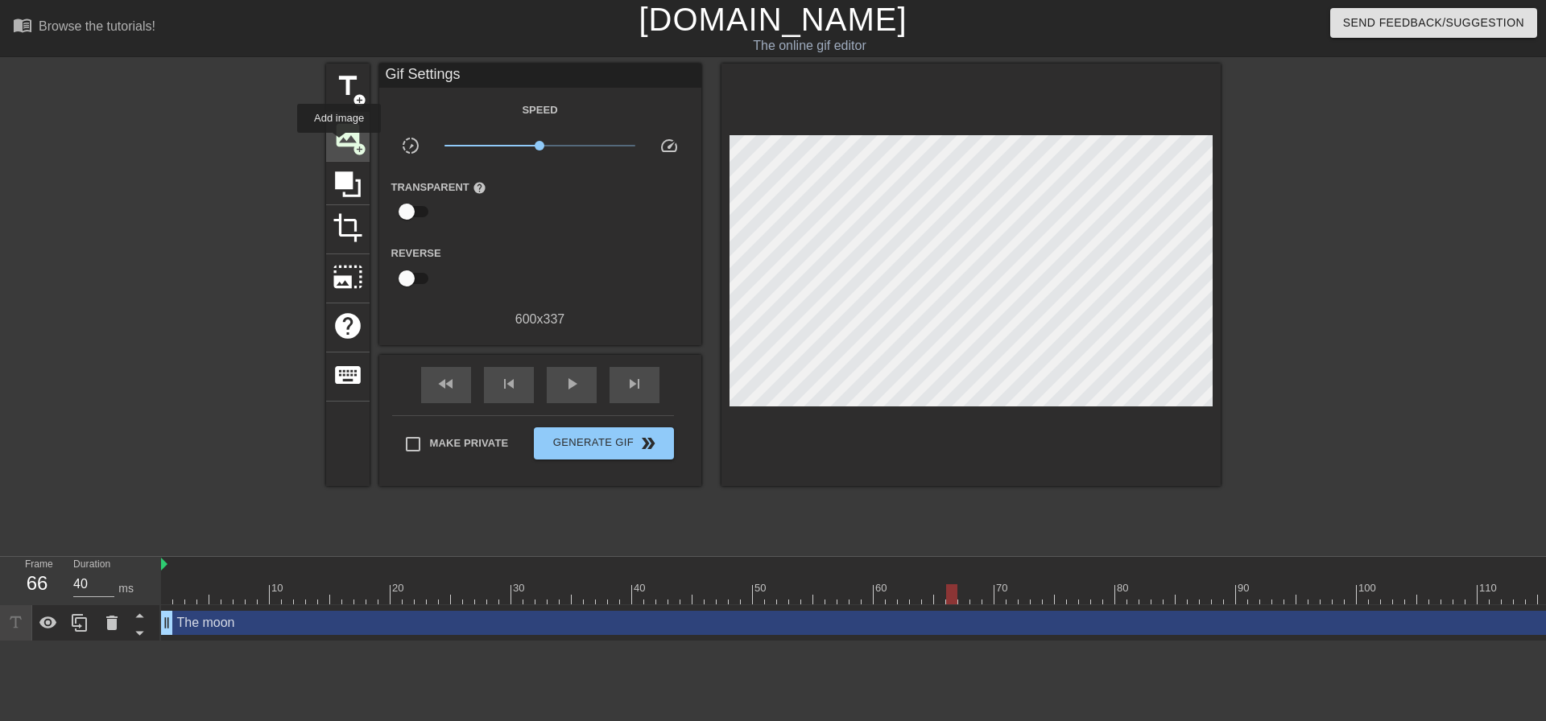
click at [342, 129] on span "image" at bounding box center [348, 135] width 31 height 31
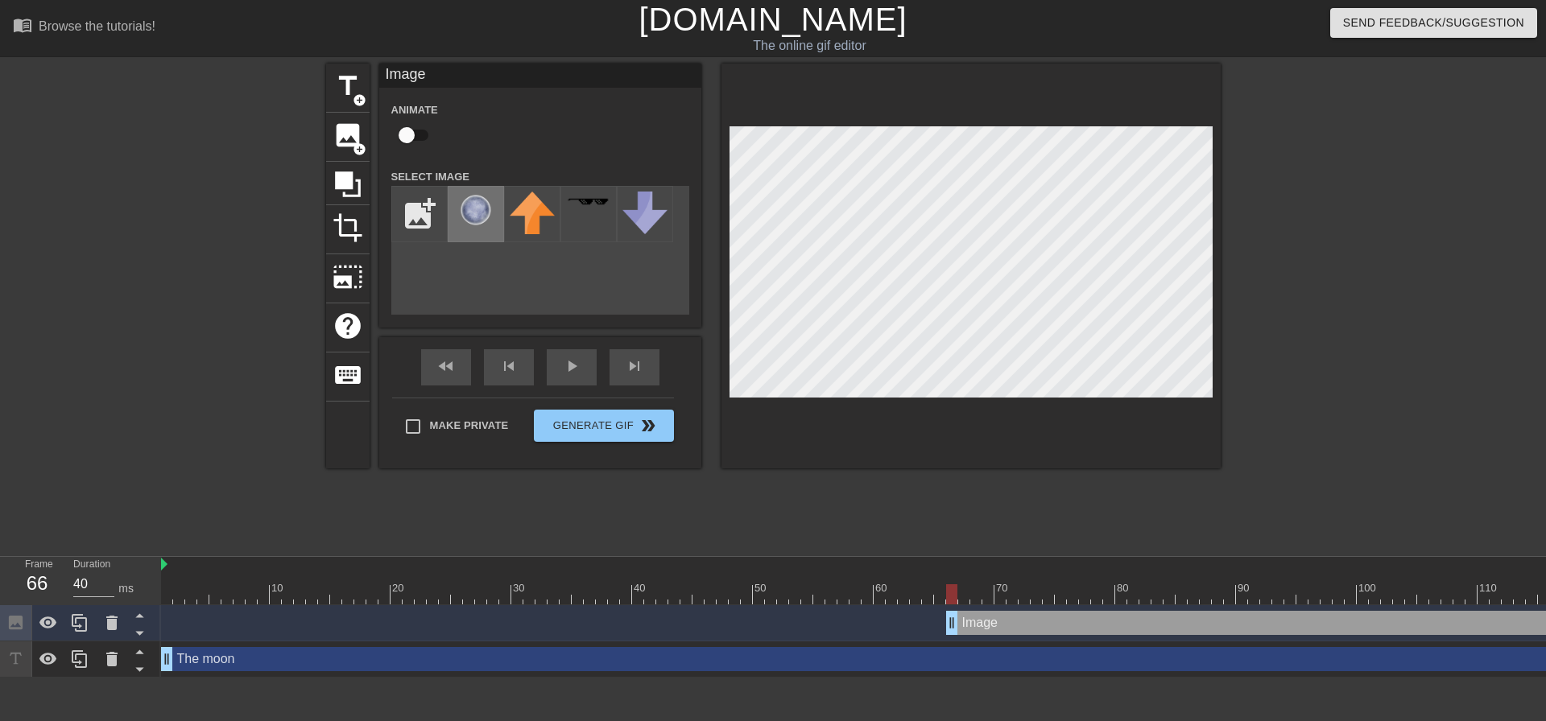
click at [472, 206] on img at bounding box center [475, 210] width 45 height 37
click at [1274, 54] on div "menu_book Browse the tutorials! Gifntext.com The online gif editor Send Feedbac…" at bounding box center [773, 339] width 1546 height 678
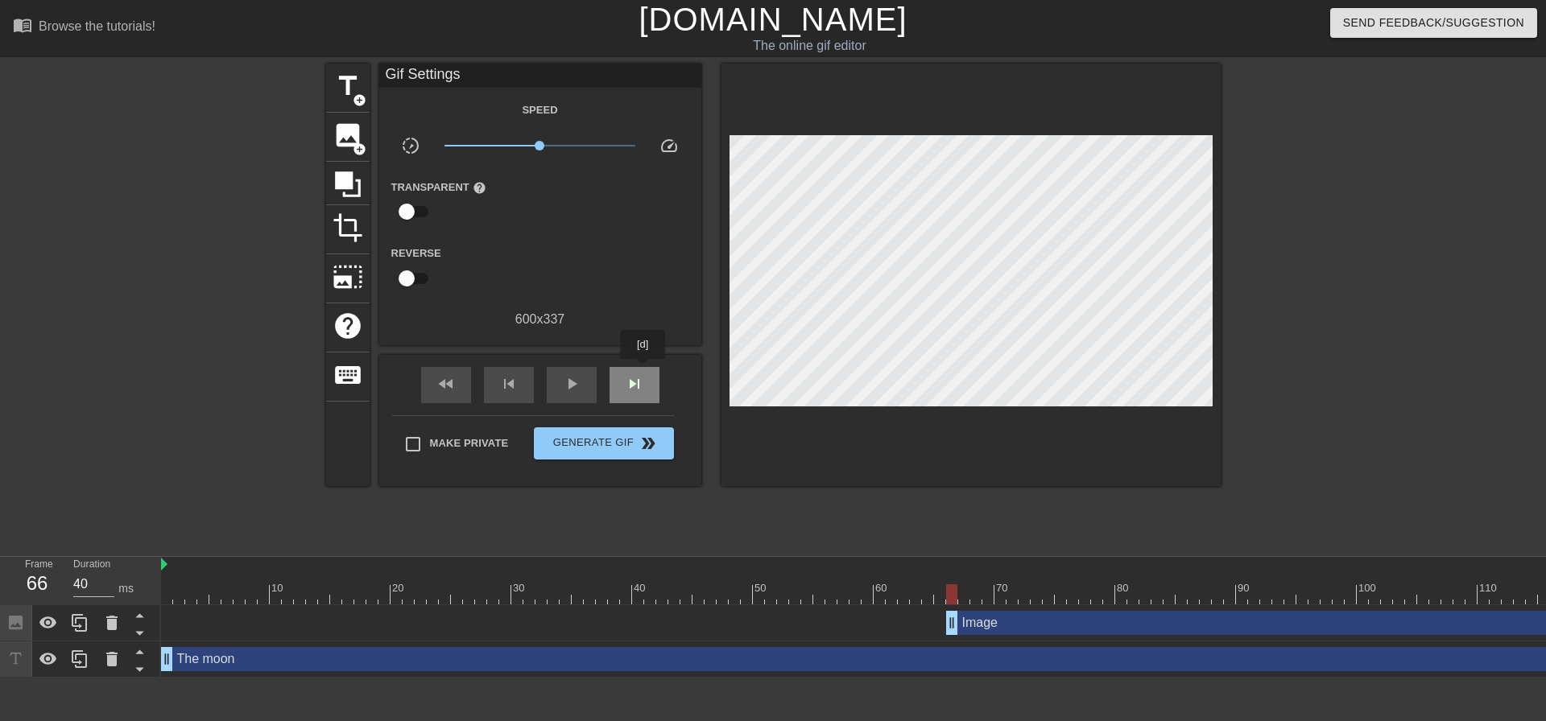
click at [643, 370] on div "skip_next" at bounding box center [635, 385] width 50 height 36
click at [639, 371] on div "skip_next" at bounding box center [635, 385] width 50 height 36
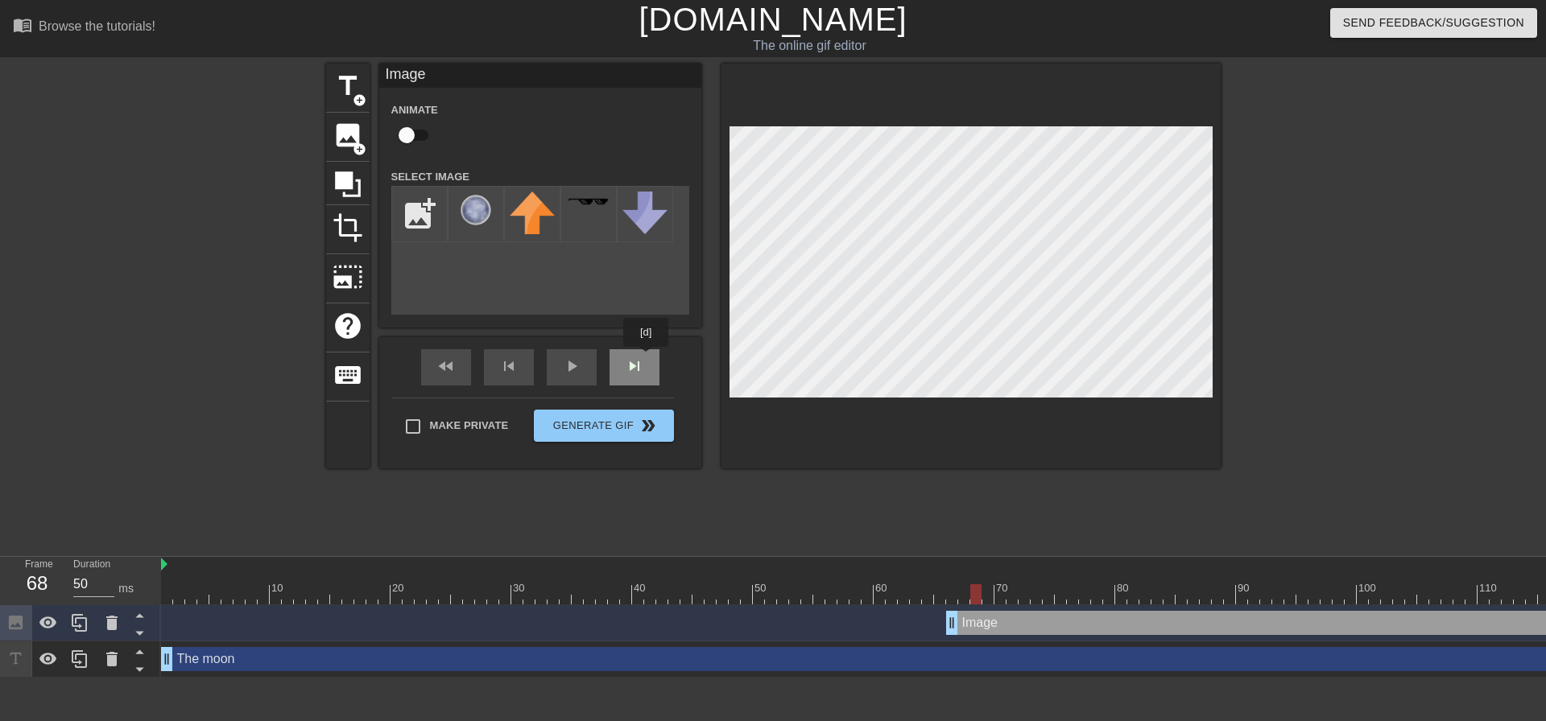
click at [644, 359] on div "fast_rewind skip_previous play_arrow skip_next" at bounding box center [540, 367] width 263 height 60
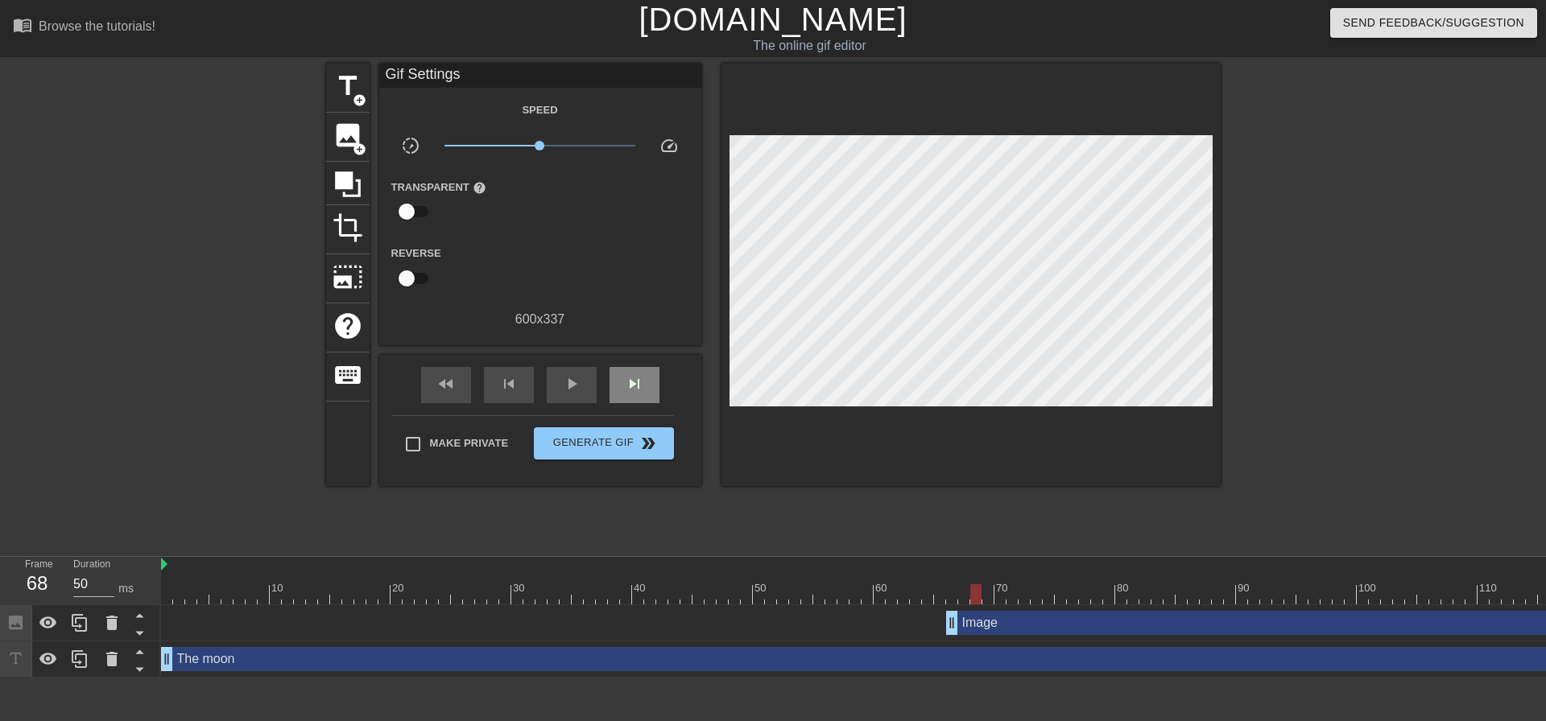
click at [644, 359] on div "fast_rewind skip_previous play_arrow skip_next" at bounding box center [540, 385] width 263 height 60
click at [649, 378] on div "skip_next" at bounding box center [635, 385] width 50 height 36
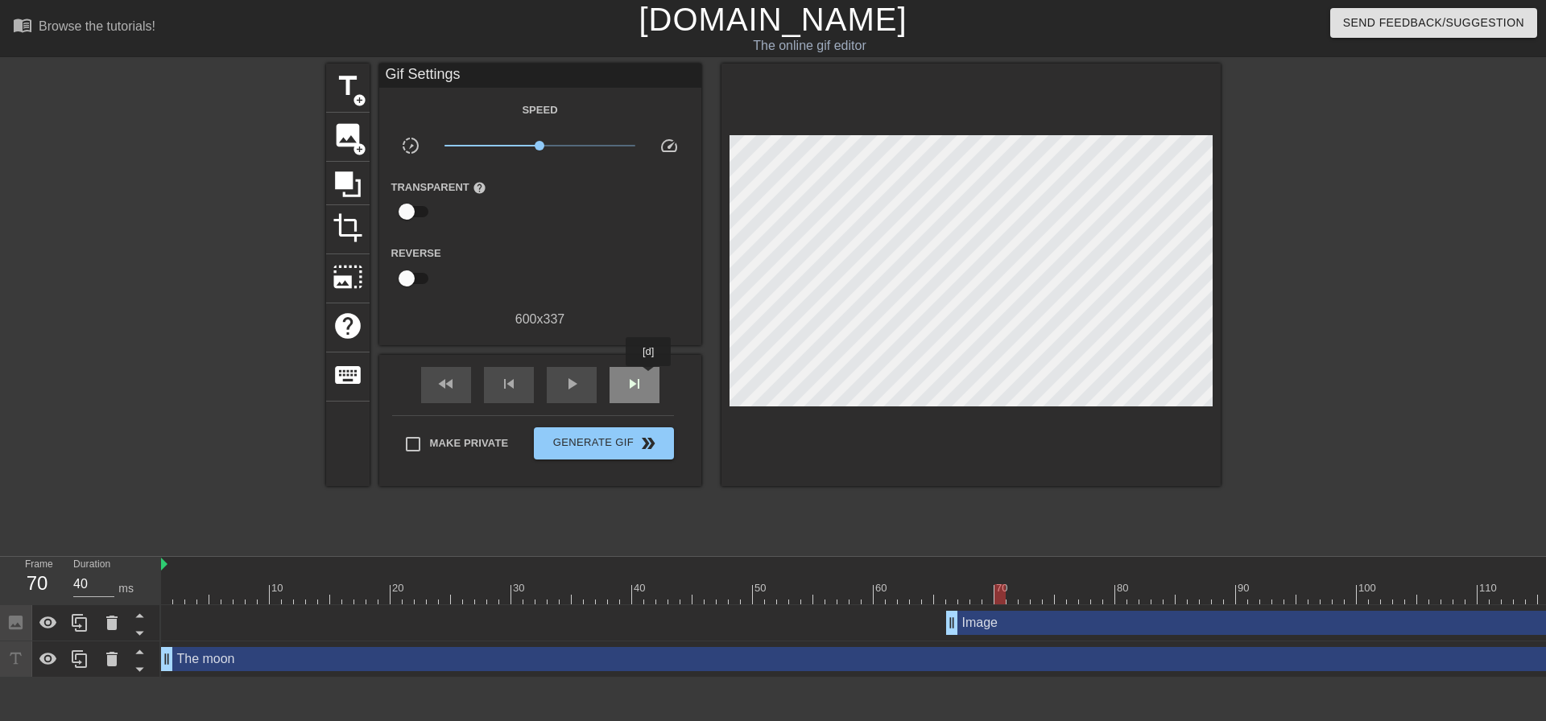
click at [649, 378] on div "skip_next" at bounding box center [635, 385] width 50 height 36
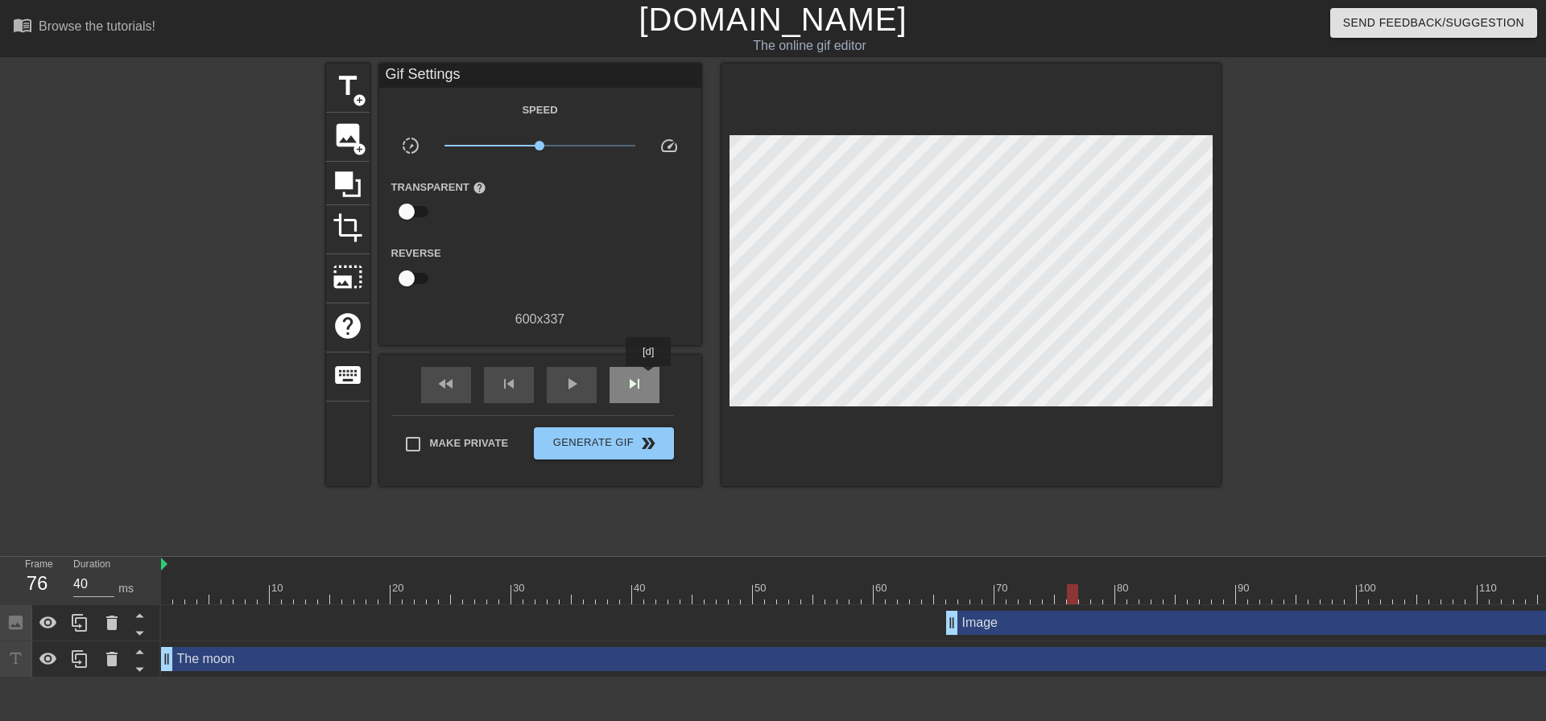
click at [649, 378] on div "skip_next" at bounding box center [635, 385] width 50 height 36
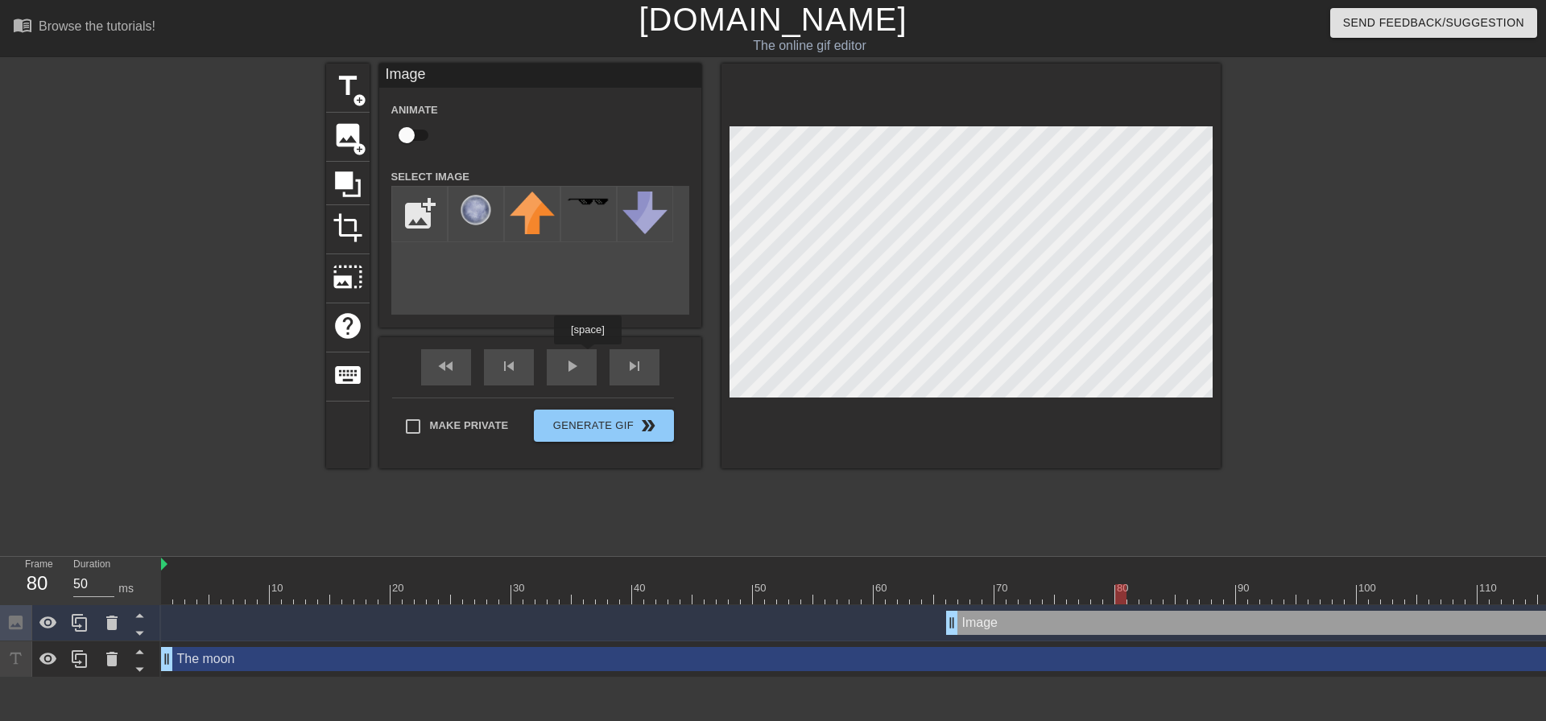
click at [581, 355] on div "fast_rewind skip_previous play_arrow skip_next" at bounding box center [540, 367] width 263 height 60
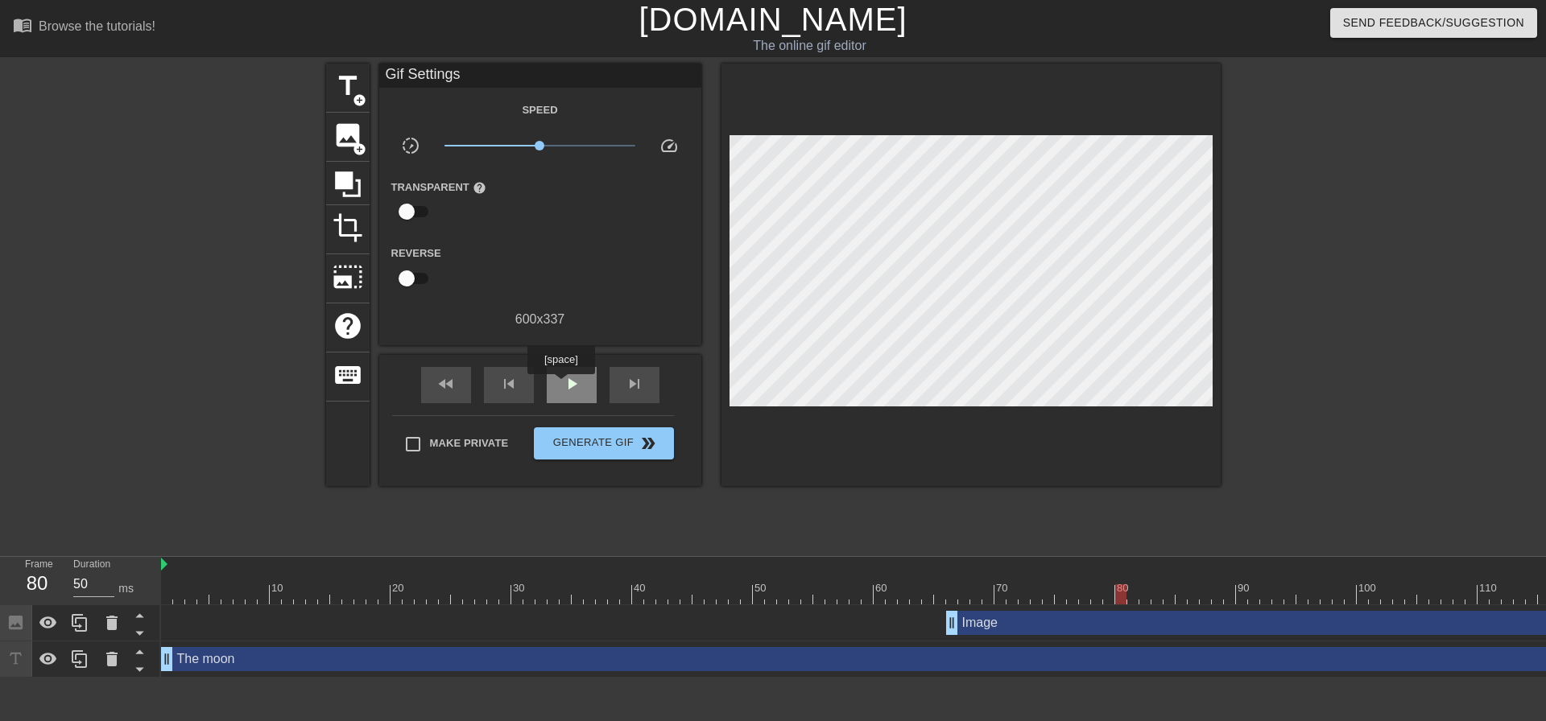
click at [560, 386] on div "play_arrow" at bounding box center [572, 385] width 50 height 36
click at [572, 384] on span "pause" at bounding box center [571, 383] width 19 height 19
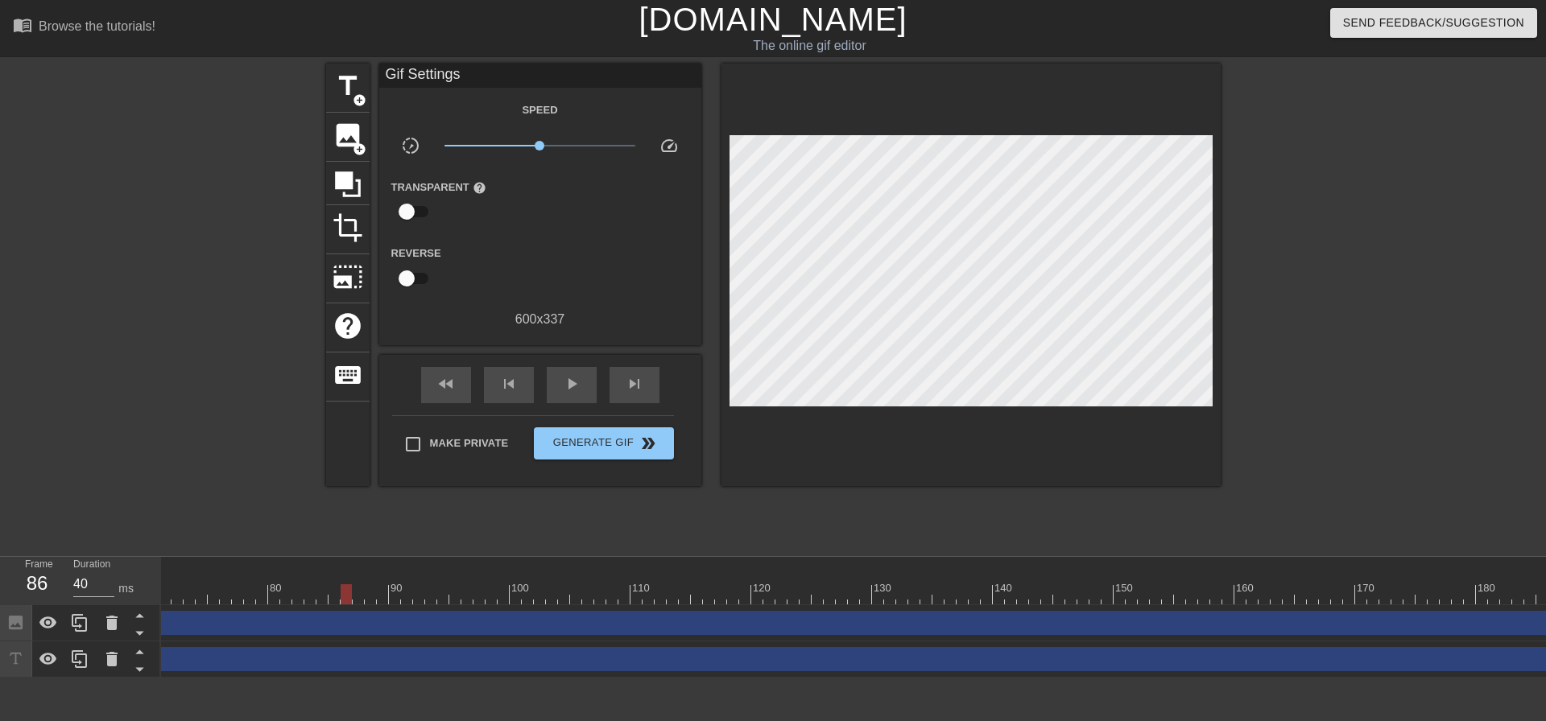
scroll to position [0, 938]
click at [918, 595] on div at bounding box center [382, 595] width 2319 height 20
click at [976, 571] on div at bounding box center [382, 565] width 2319 height 16
click at [884, 564] on div at bounding box center [382, 565] width 2319 height 16
click at [821, 571] on div at bounding box center [382, 565] width 2319 height 16
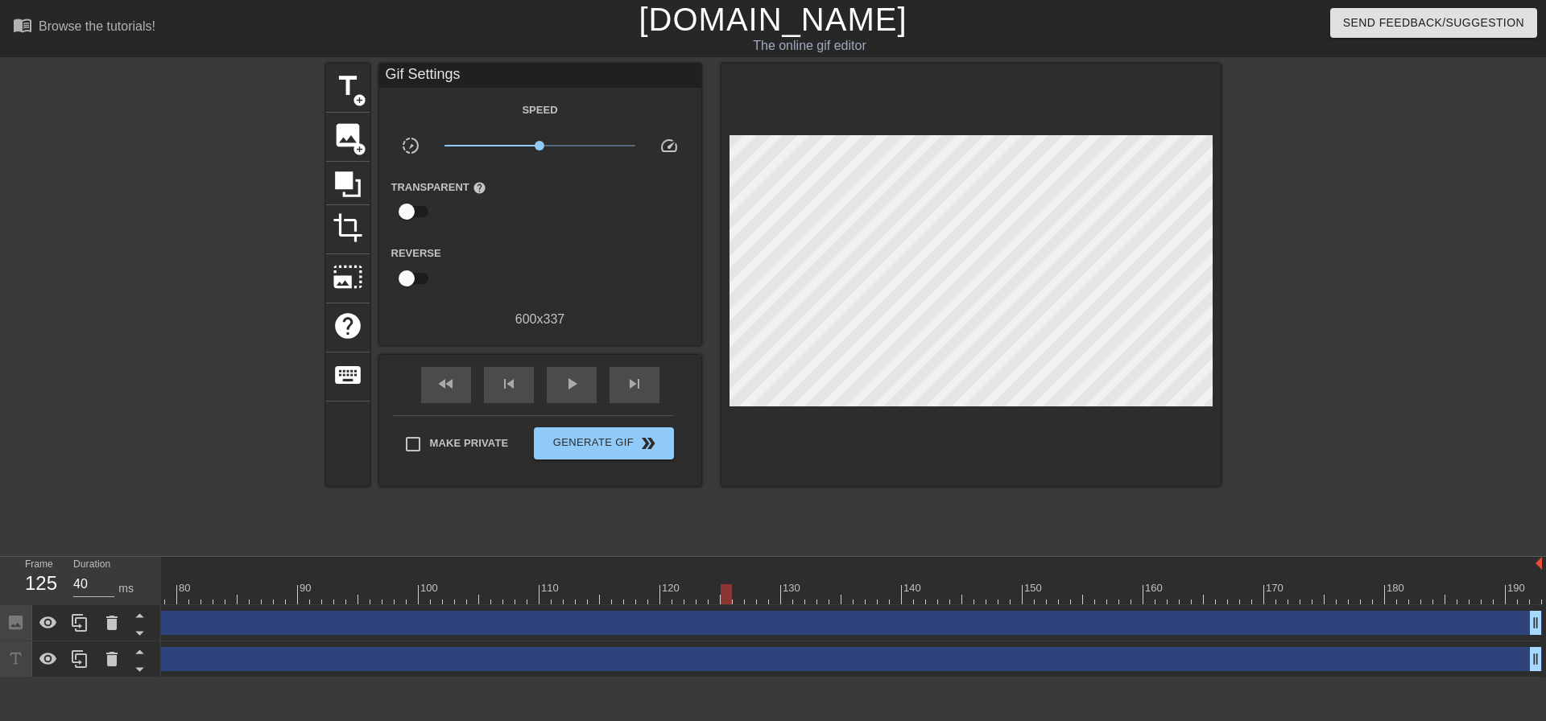
click at [732, 597] on div at bounding box center [382, 595] width 2319 height 20
drag, startPoint x: 769, startPoint y: 593, endPoint x: 809, endPoint y: 593, distance: 40.3
click at [774, 593] on div at bounding box center [382, 595] width 2319 height 20
drag, startPoint x: 809, startPoint y: 593, endPoint x: 851, endPoint y: 593, distance: 41.9
click at [812, 593] on div at bounding box center [382, 595] width 2319 height 20
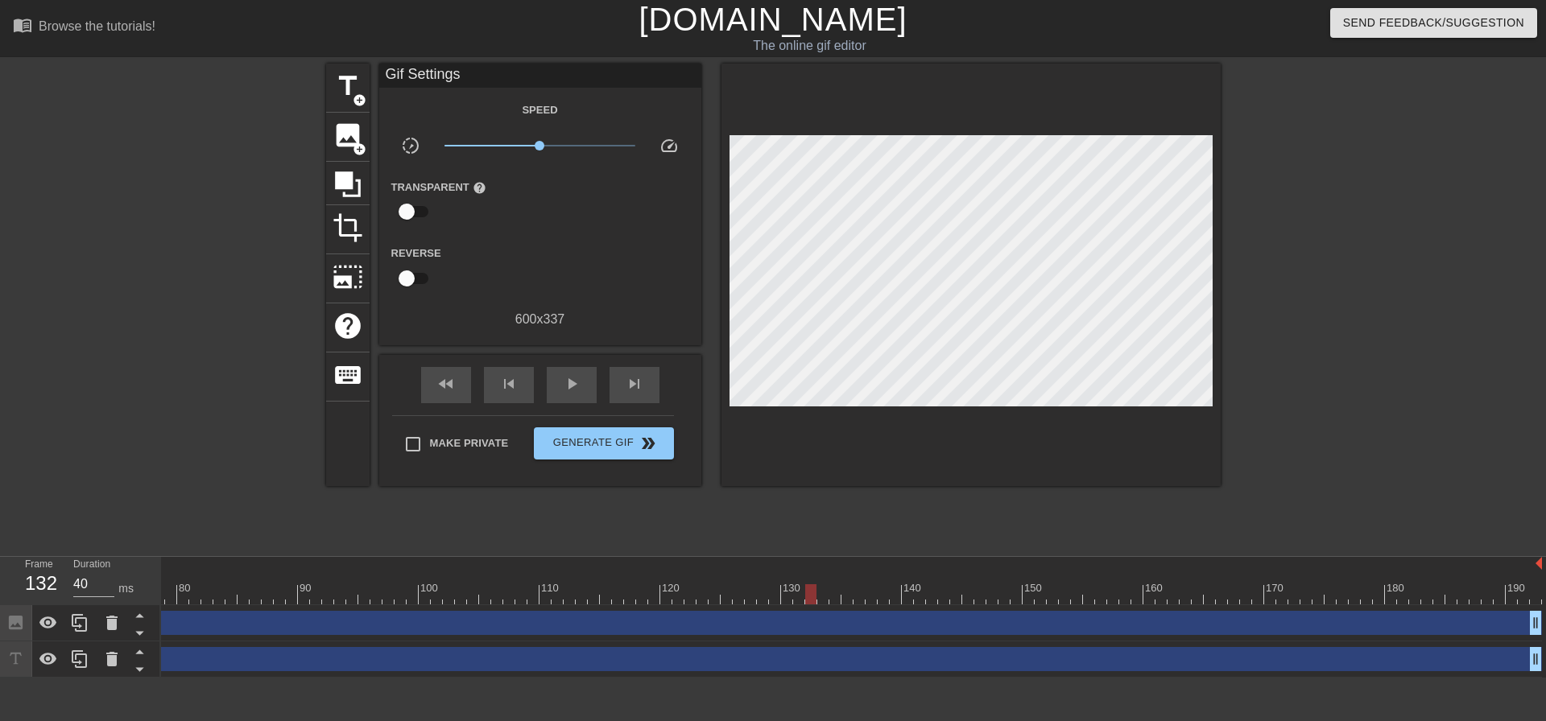
click at [853, 593] on div at bounding box center [382, 595] width 2319 height 20
drag, startPoint x: 892, startPoint y: 593, endPoint x: 932, endPoint y: 595, distance: 40.3
click at [894, 593] on div at bounding box center [382, 595] width 2319 height 20
drag, startPoint x: 933, startPoint y: 595, endPoint x: 1040, endPoint y: 605, distance: 106.7
click at [943, 598] on div at bounding box center [382, 595] width 2319 height 20
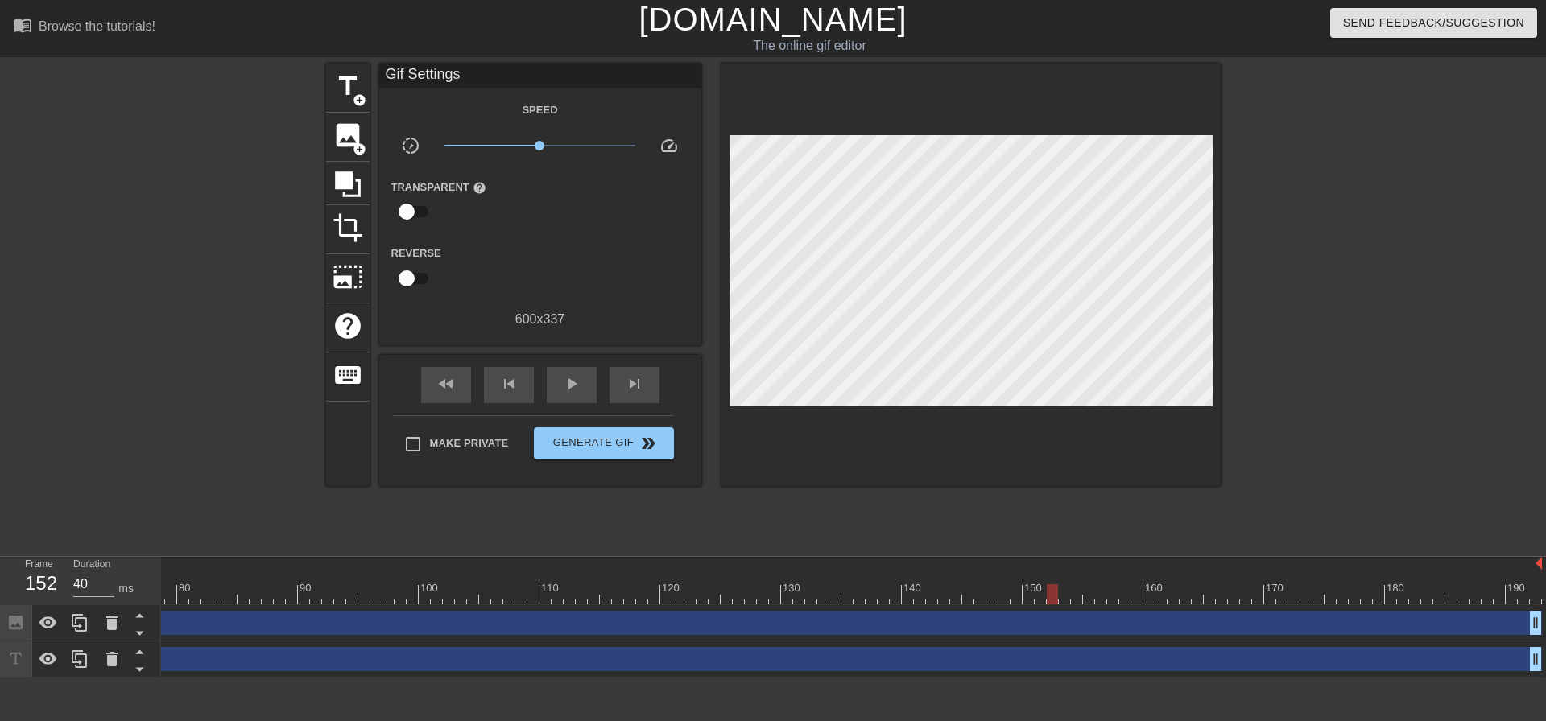
click at [1048, 583] on div at bounding box center [1053, 583] width 12 height 20
click at [1015, 593] on div at bounding box center [382, 595] width 2319 height 20
drag, startPoint x: 1015, startPoint y: 593, endPoint x: 376, endPoint y: 581, distance: 638.7
click at [376, 581] on div "10 20 30 40 50 60 70 80 90 100 110 120 130 140 150 160" at bounding box center [382, 581] width 2319 height 48
click at [355, 235] on span "crop" at bounding box center [348, 228] width 31 height 31
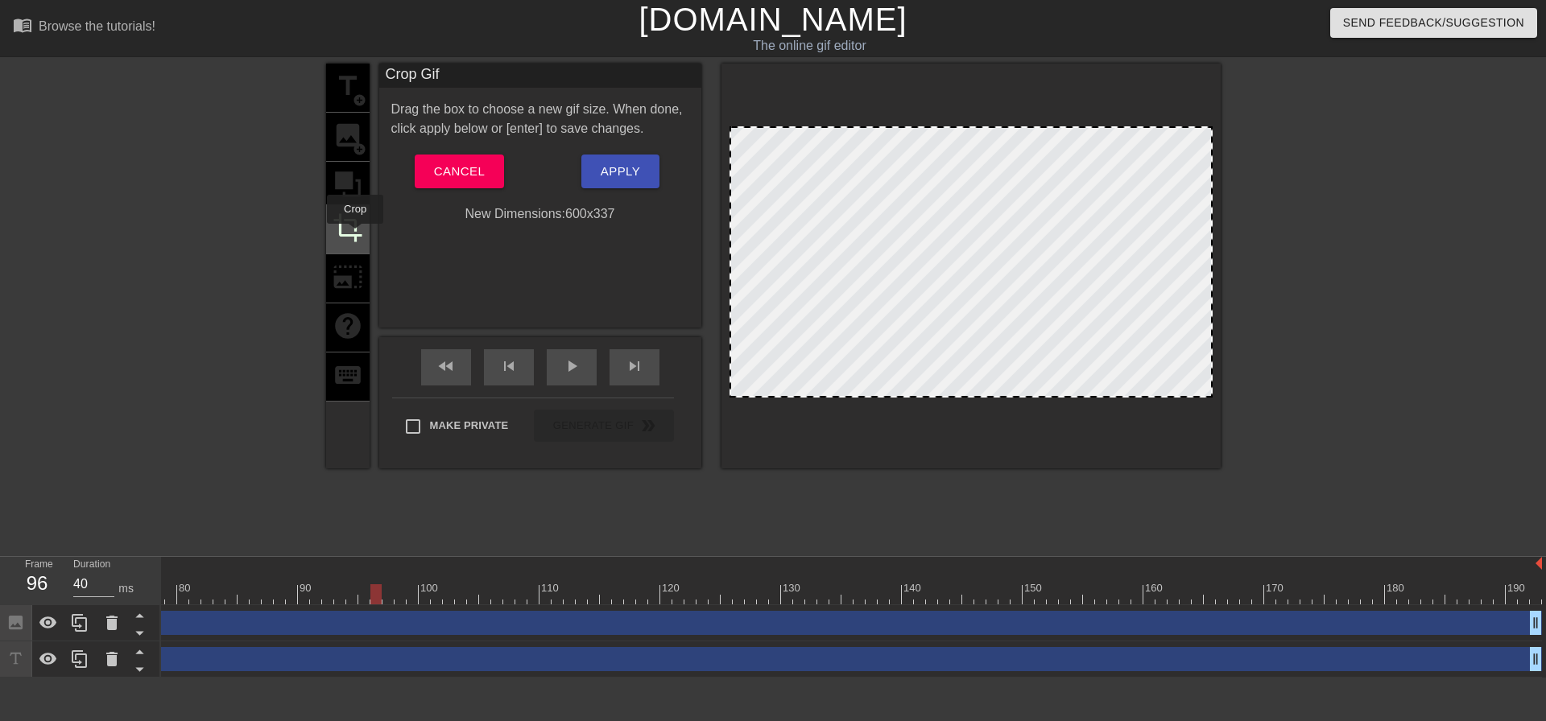
click at [355, 235] on span "crop" at bounding box center [348, 228] width 31 height 31
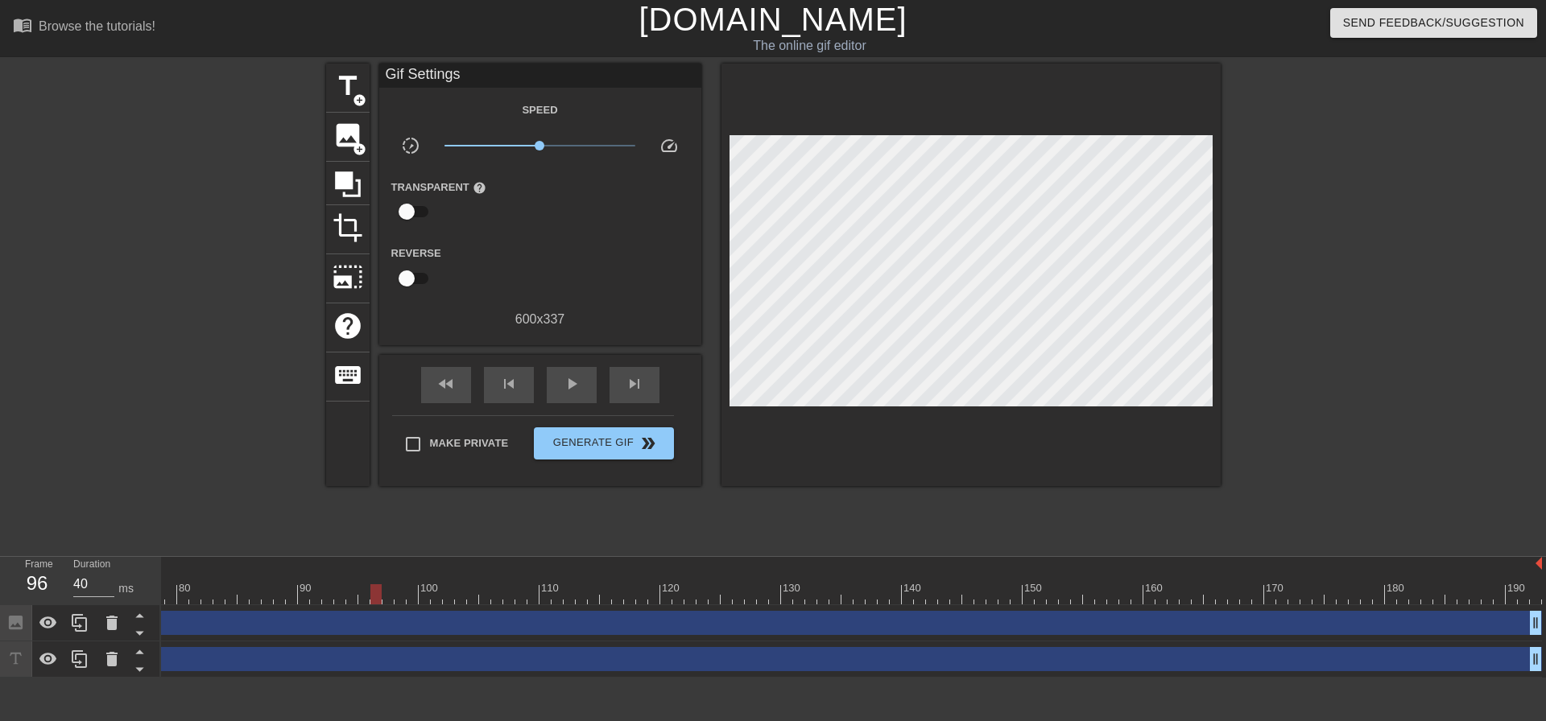
drag, startPoint x: 377, startPoint y: 593, endPoint x: 307, endPoint y: 535, distance: 90.4
click at [307, 535] on div "title add_circle image add_circle crop photo_size_select_large help keyboard Gi…" at bounding box center [773, 305] width 1546 height 483
click at [1465, 585] on div at bounding box center [1462, 595] width 11 height 20
drag, startPoint x: 1465, startPoint y: 589, endPoint x: 644, endPoint y: 610, distance: 820.8
click at [410, 606] on div "10 20 30 40 50 60 70 80 90 100 110 120 130 140 150 160" at bounding box center [853, 617] width 1385 height 121
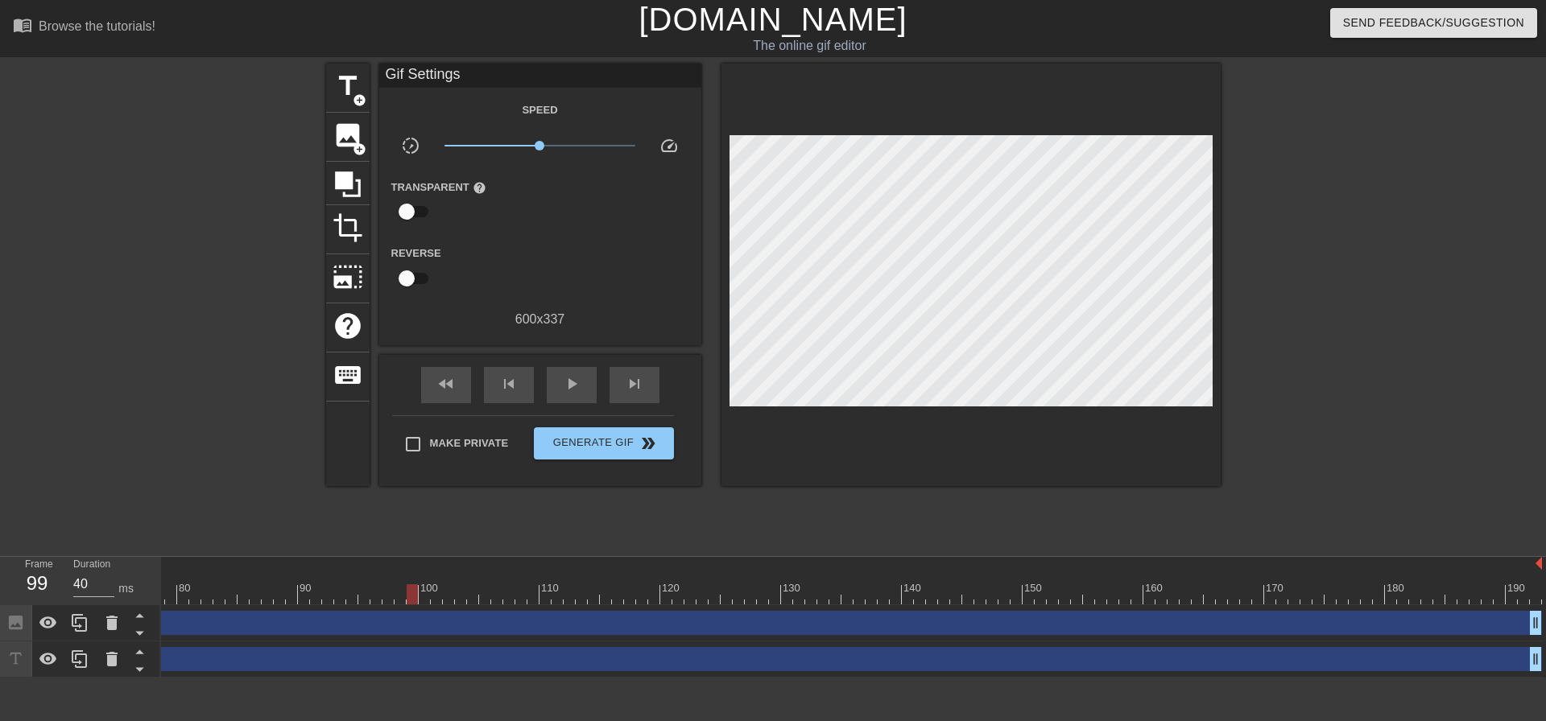
scroll to position [0, 936]
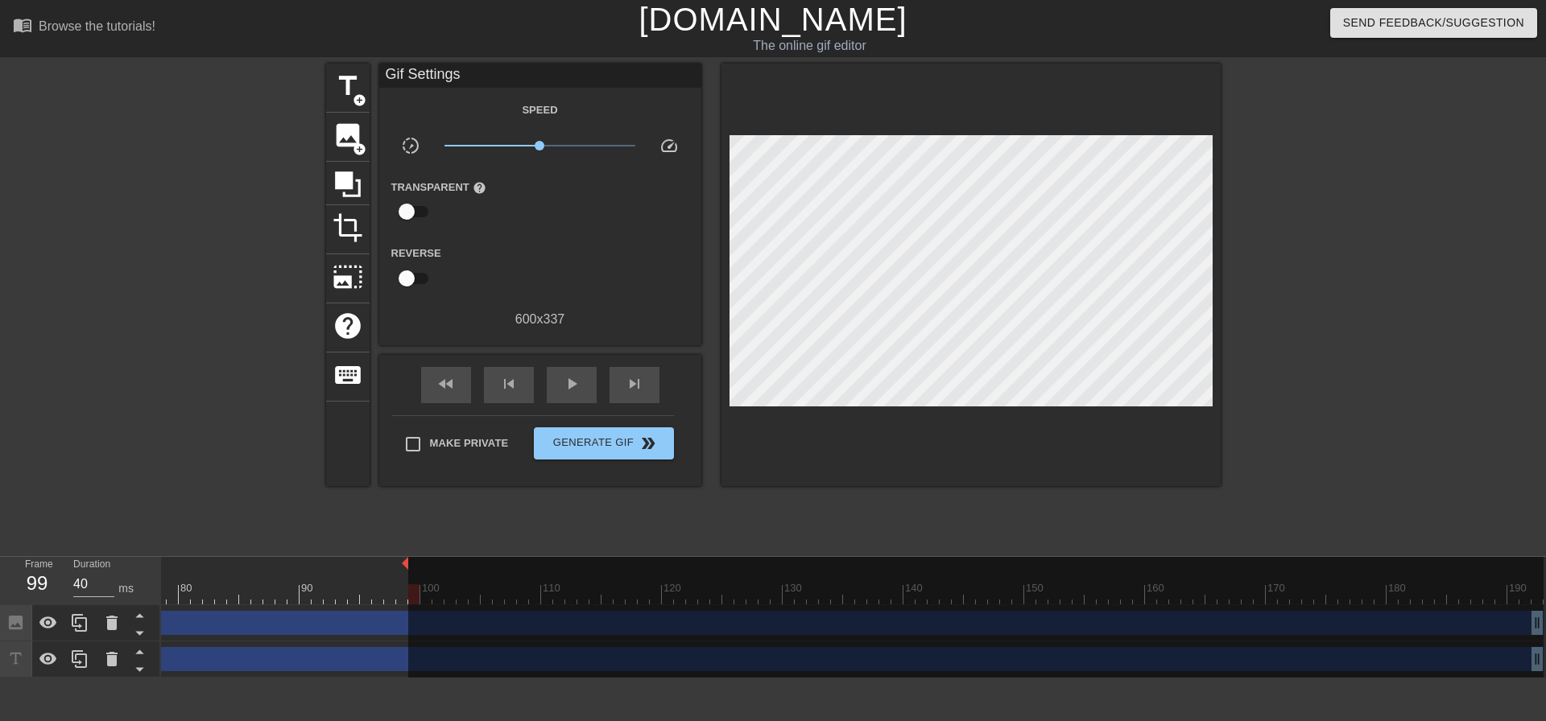
drag, startPoint x: 1538, startPoint y: 566, endPoint x: 397, endPoint y: 575, distance: 1141.0
click at [397, 575] on div "10 20 30 40 50 60 70 80 90 100 110 120 130 140 150 160" at bounding box center [384, 581] width 2319 height 48
click at [336, 586] on div at bounding box center [384, 595] width 2319 height 20
click at [572, 395] on div "play_arrow" at bounding box center [572, 385] width 50 height 36
type input "40"
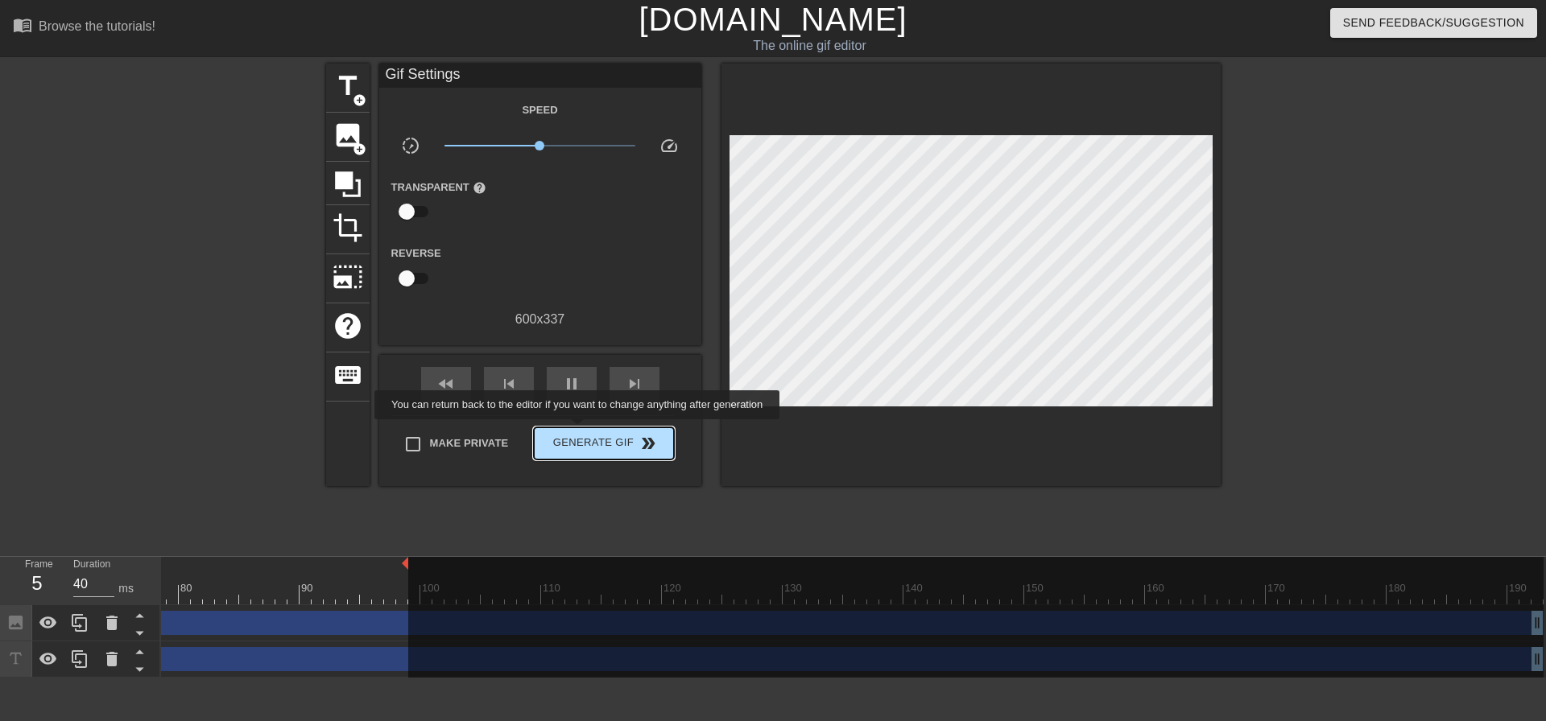
click at [579, 431] on button "Generate Gif double_arrow" at bounding box center [603, 444] width 139 height 32
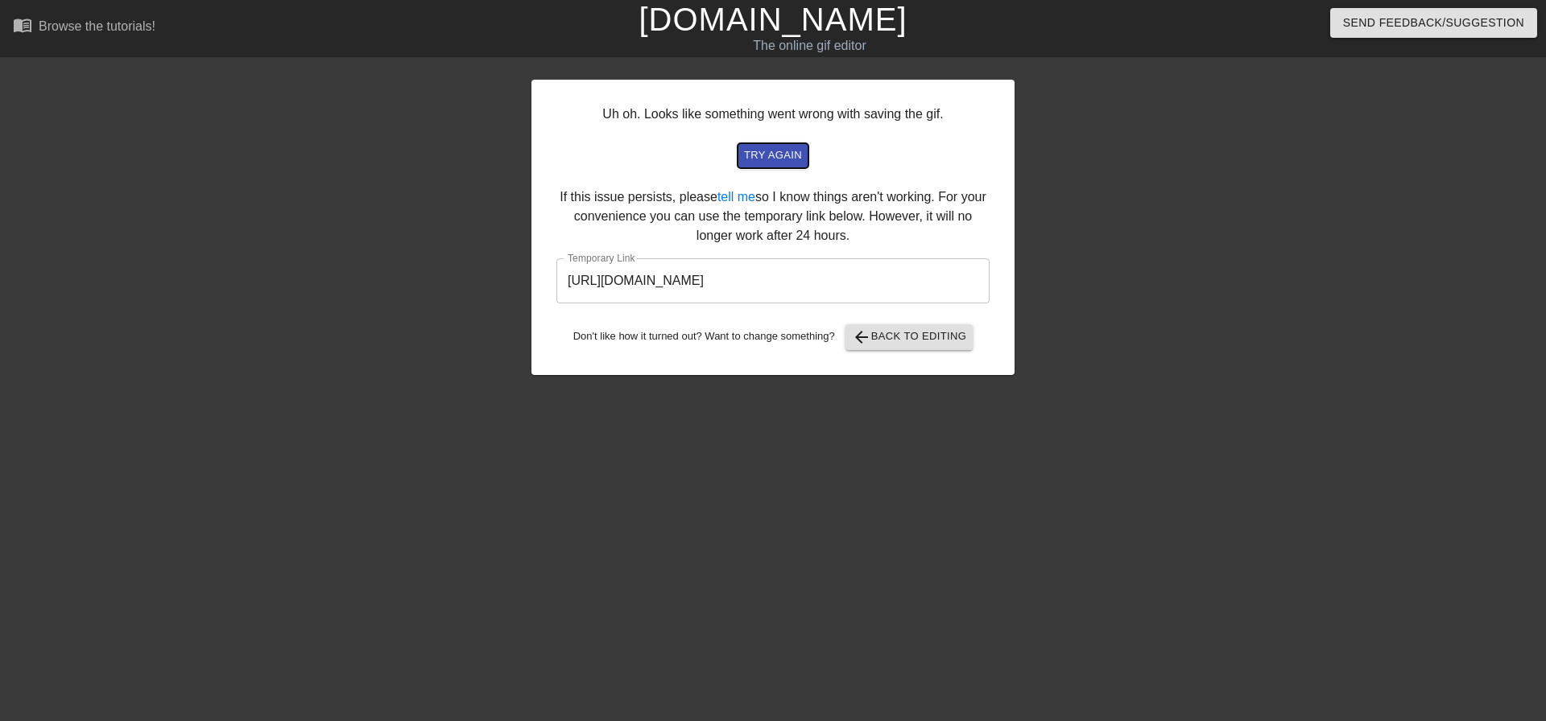
click at [789, 163] on span "try again" at bounding box center [773, 156] width 58 height 19
